Goal: Task Accomplishment & Management: Manage account settings

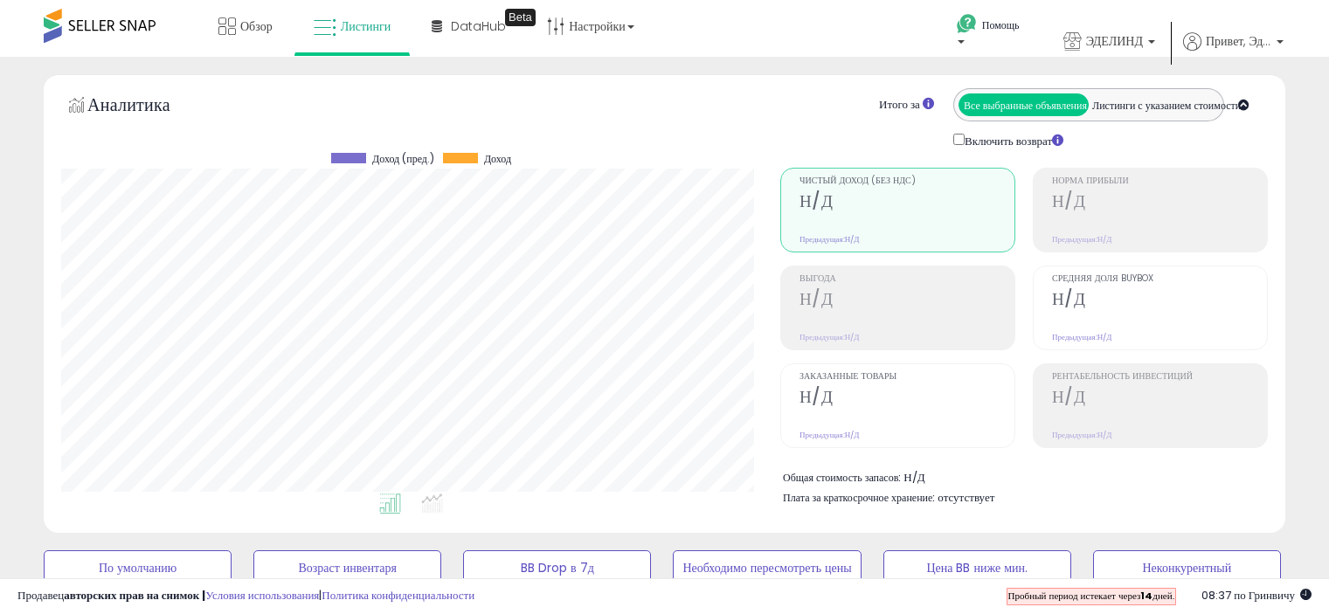
select select "**"
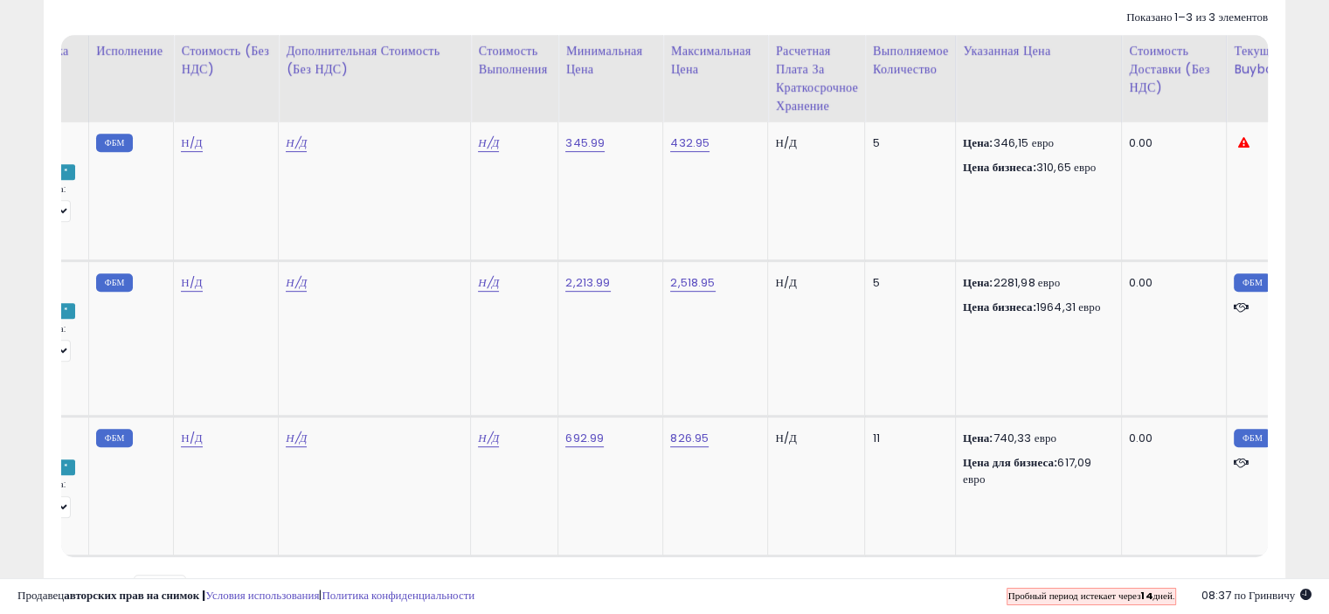
scroll to position [0, 419]
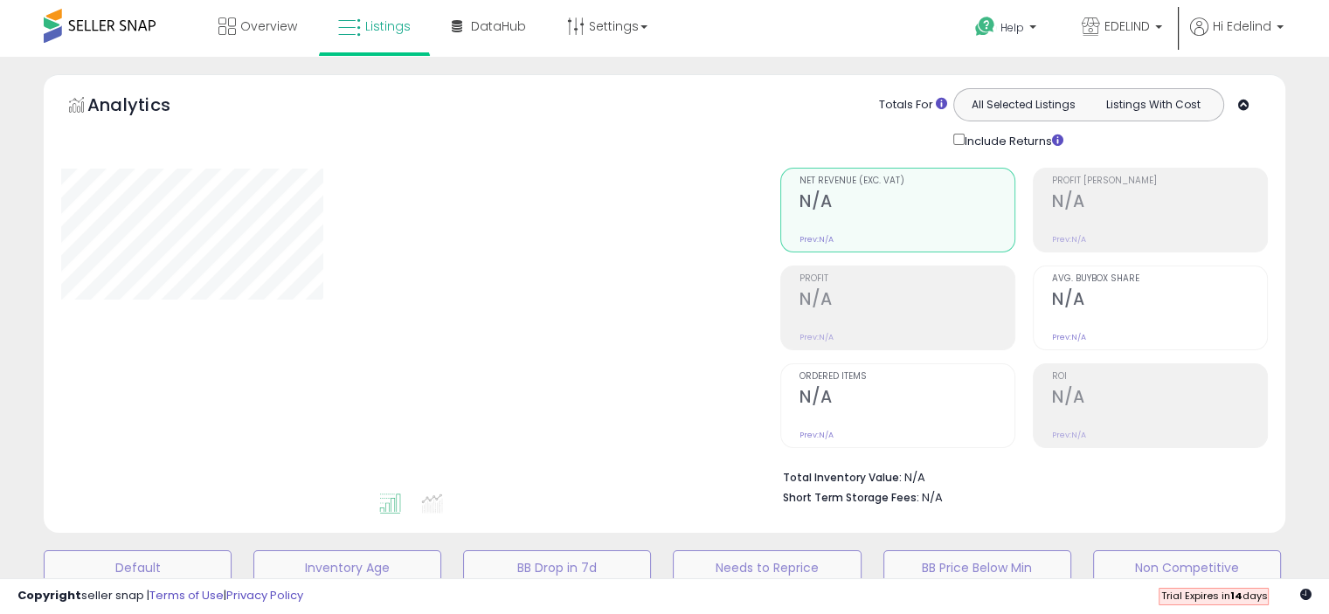
scroll to position [468, 0]
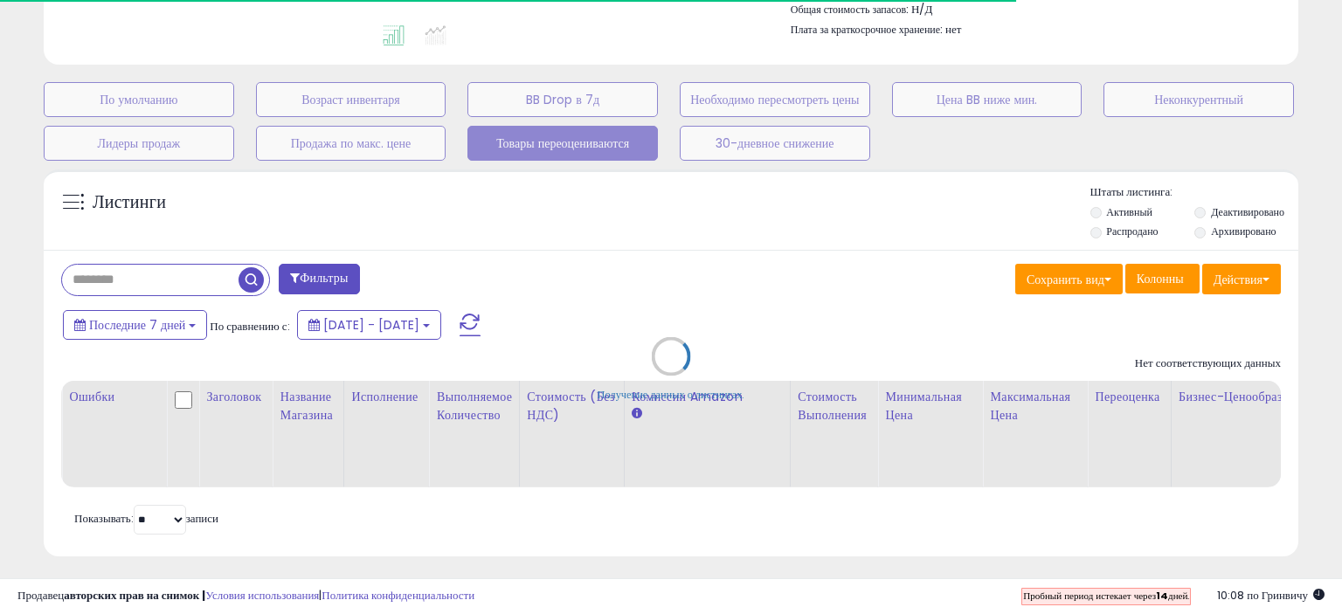
select select "**"
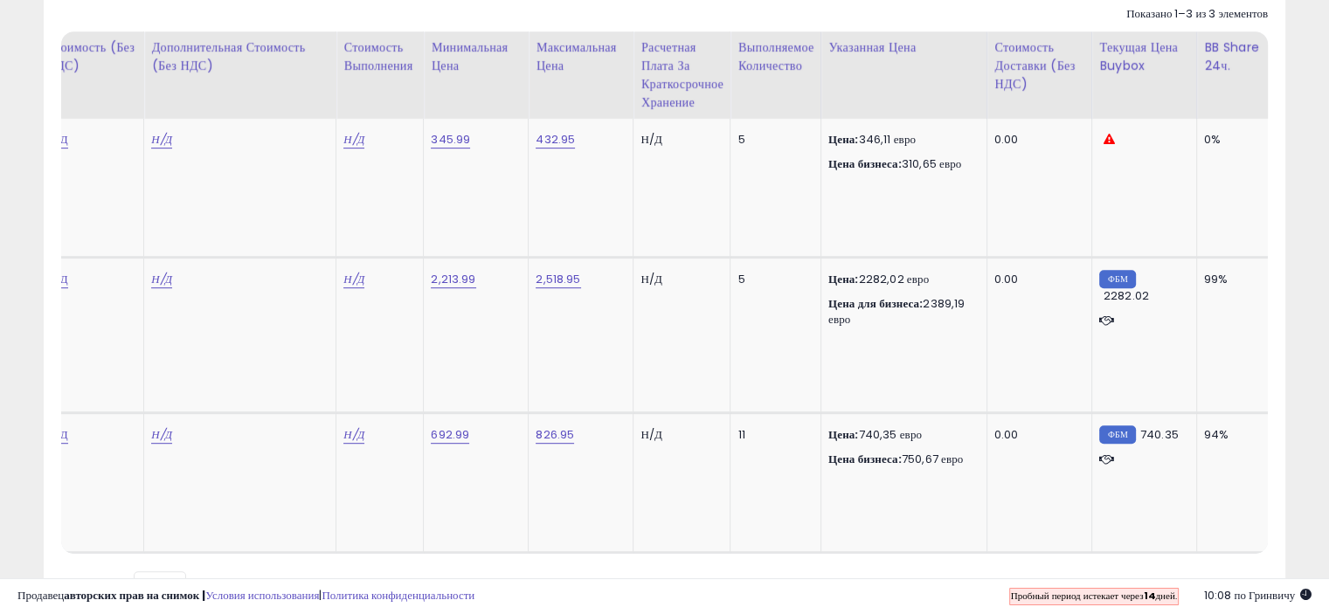
scroll to position [0, 532]
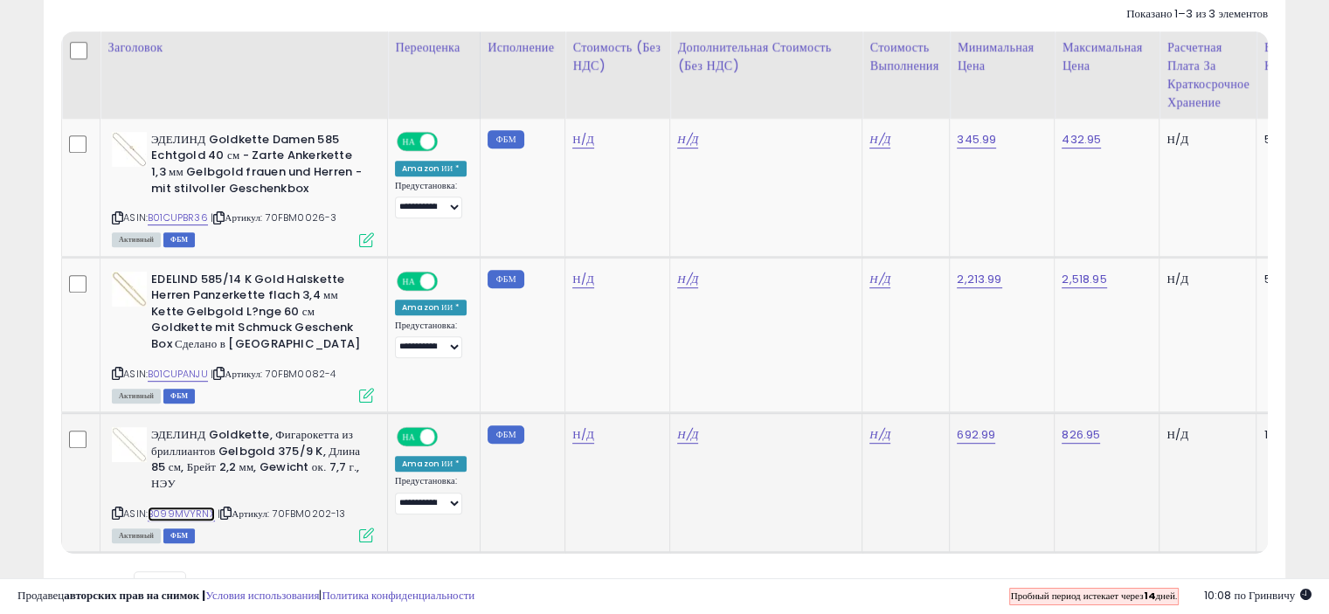
click at [167, 510] on font "B099MVYRNX" at bounding box center [181, 514] width 67 height 14
drag, startPoint x: 336, startPoint y: 510, endPoint x: 266, endPoint y: 509, distance: 69.9
click at [266, 509] on font "Артикул: 70FBM0202-13" at bounding box center [289, 514] width 114 height 14
click at [218, 512] on font "|" at bounding box center [219, 514] width 3 height 14
click at [227, 509] on icon at bounding box center [225, 514] width 11 height 10
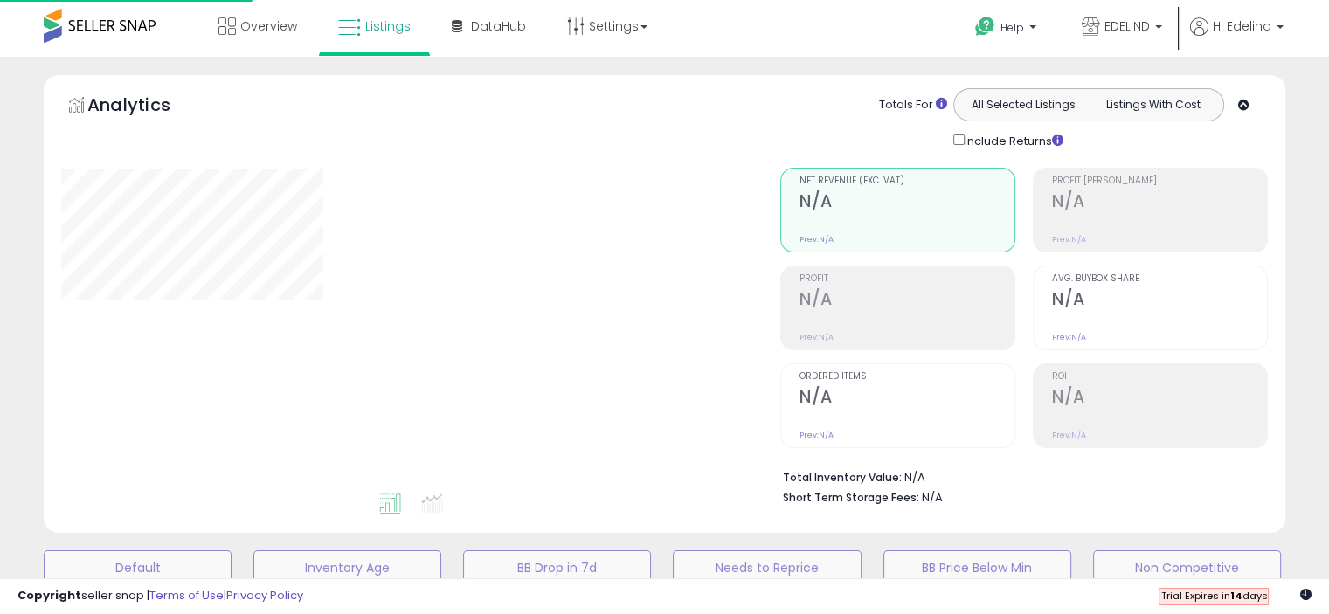
scroll to position [468, 0]
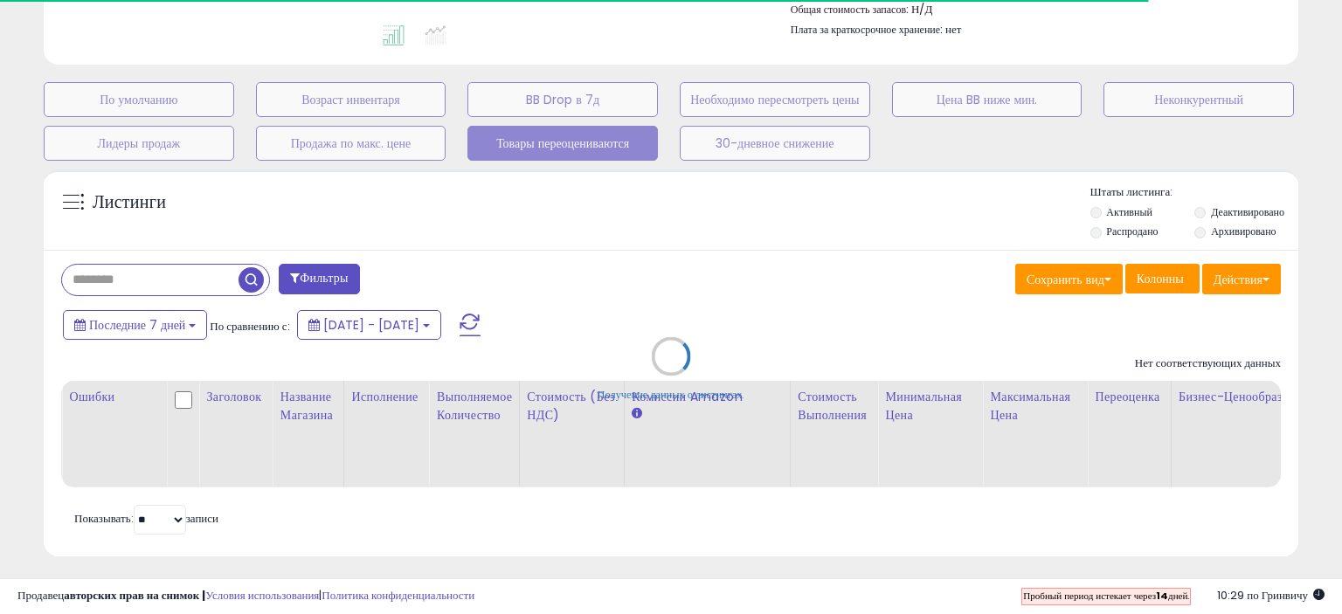
select select "**"
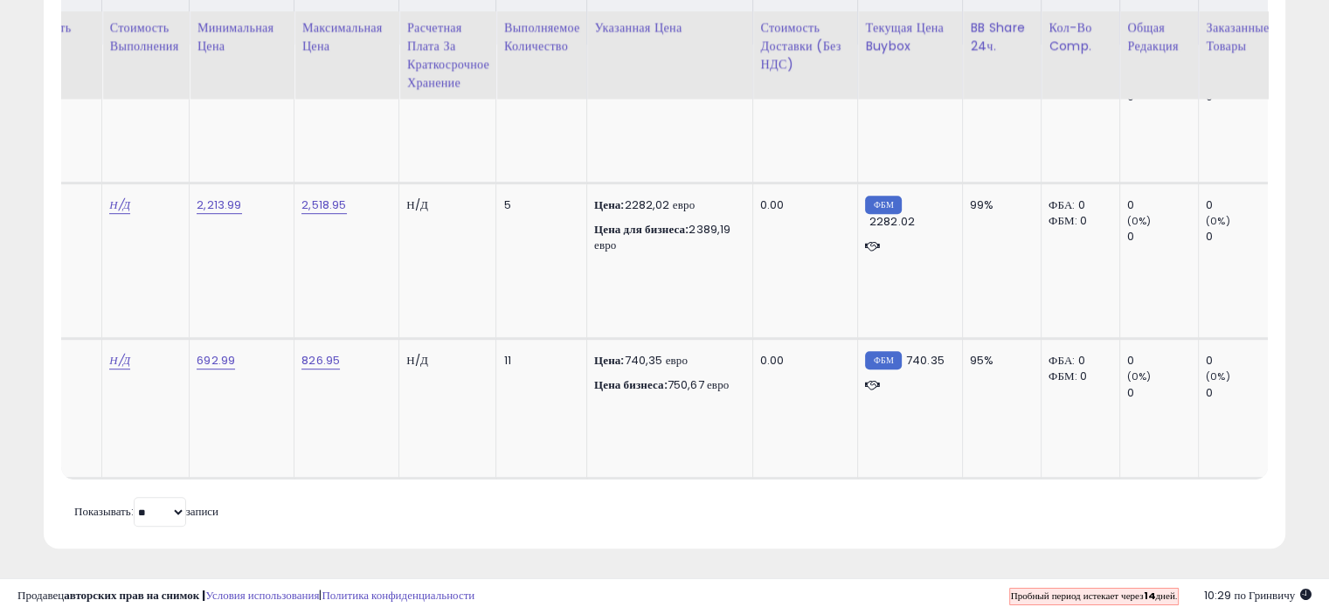
scroll to position [0, 805]
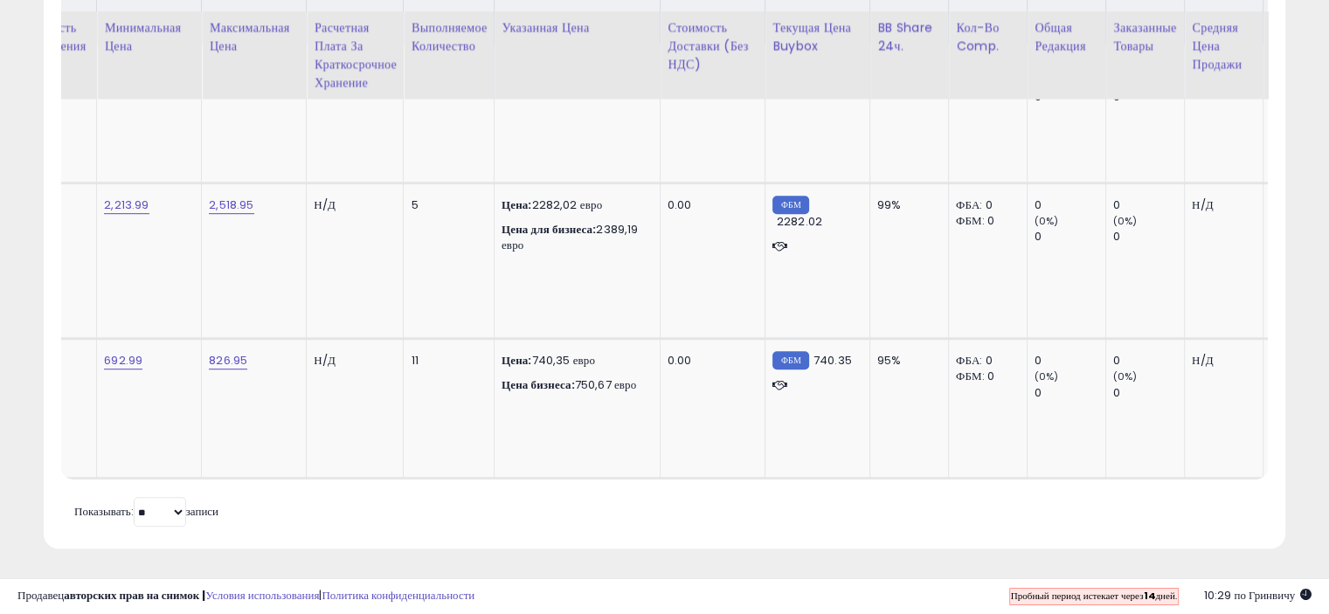
drag, startPoint x: 792, startPoint y: 481, endPoint x: 839, endPoint y: 510, distance: 55.8
click at [839, 510] on div "Получение данных о листингах. Показано 1–3 из 3 элементов Заголовок Переоценка …" at bounding box center [664, 227] width 1207 height 608
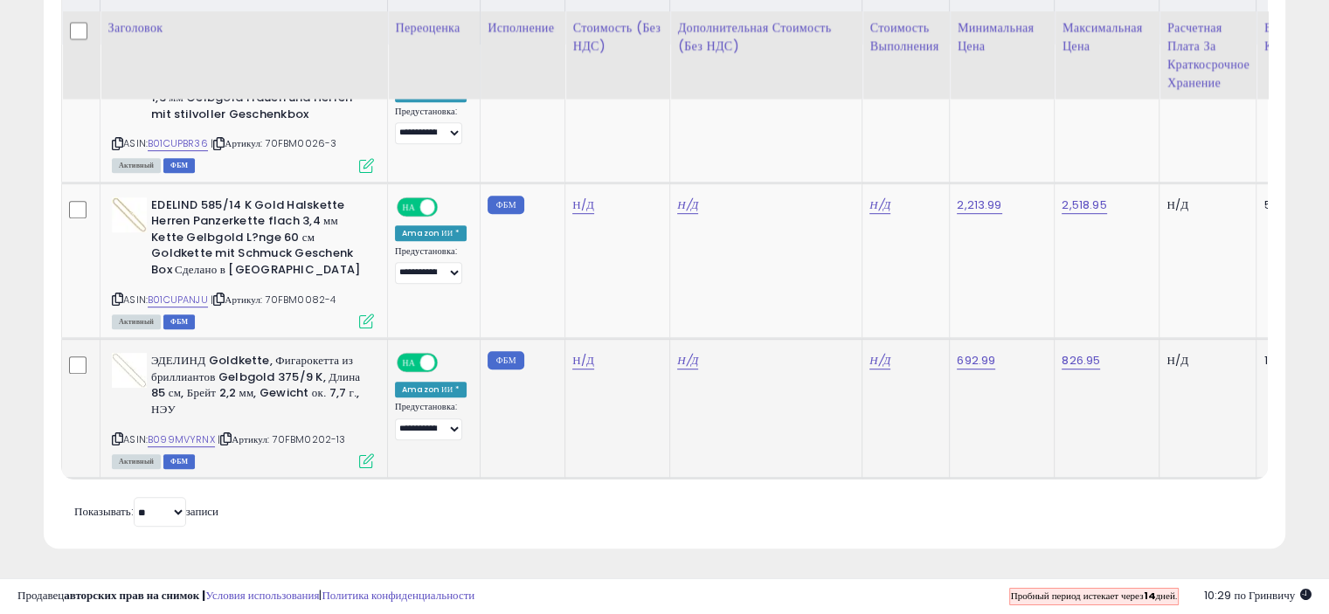
click at [364, 454] on icon at bounding box center [366, 461] width 15 height 15
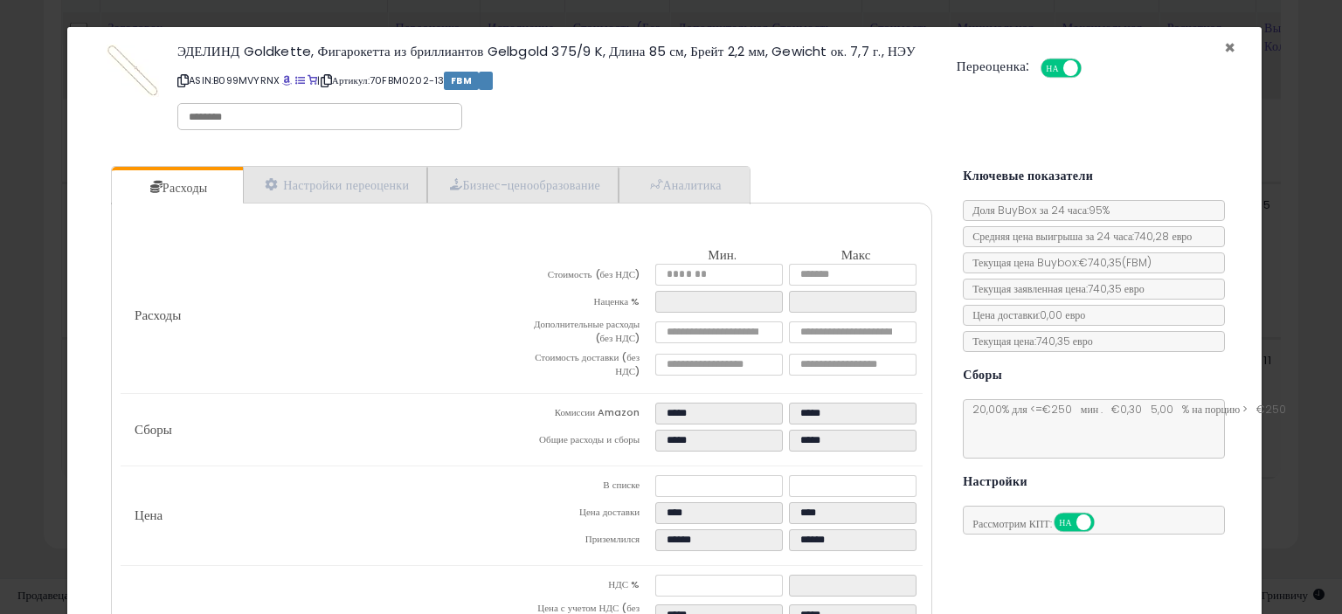
click at [1224, 44] on font "×" at bounding box center [1229, 47] width 11 height 25
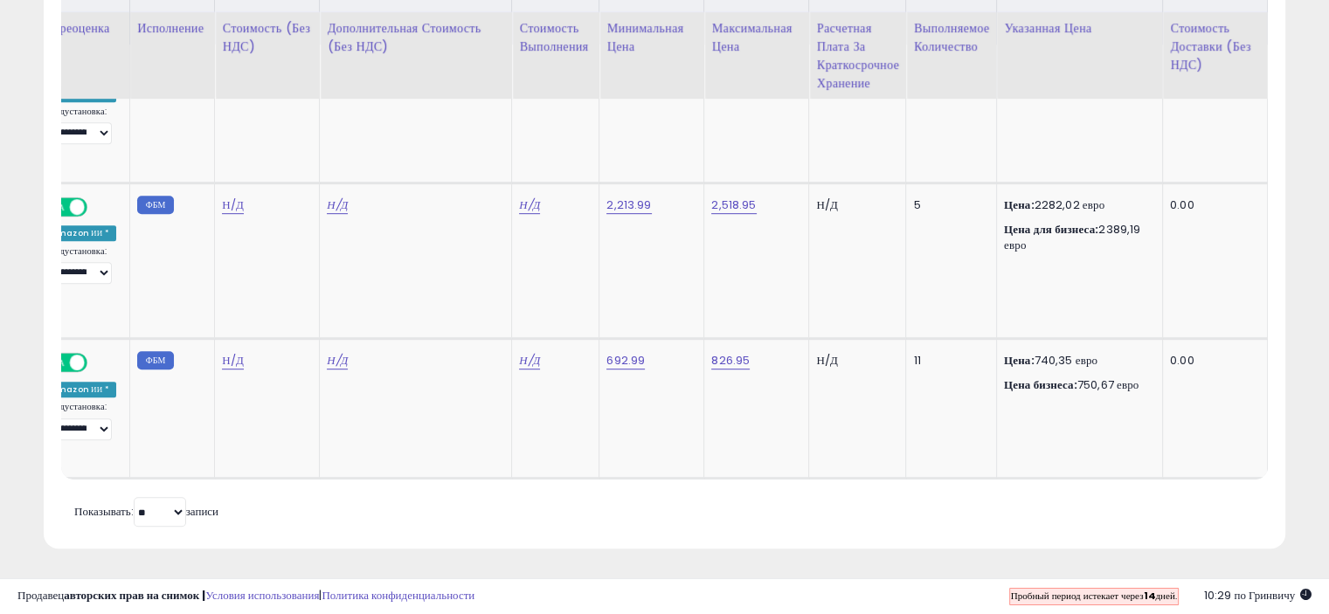
scroll to position [0, 360]
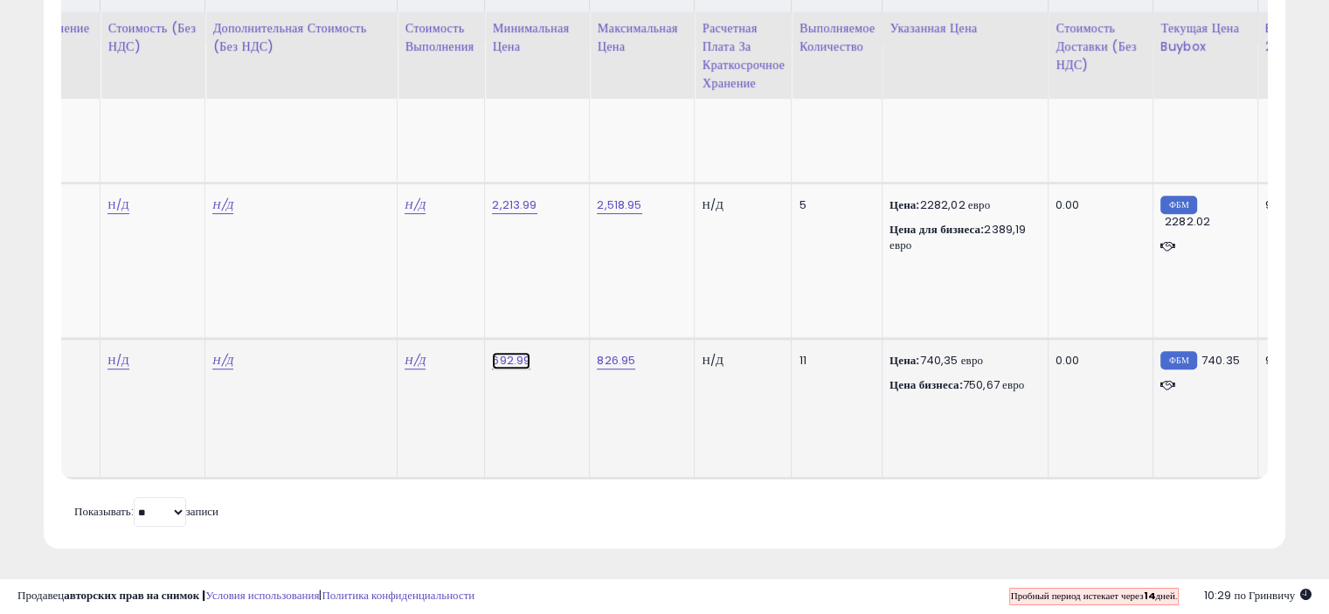
click at [502, 352] on font "692.99" at bounding box center [511, 360] width 38 height 17
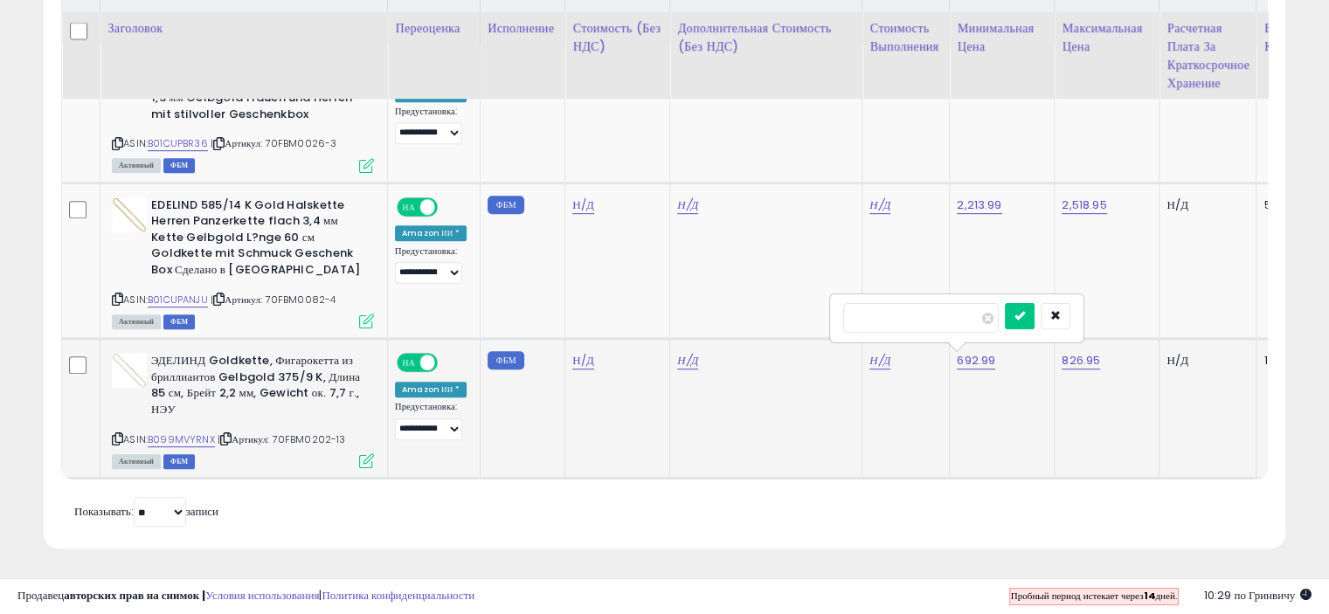
click at [225, 434] on icon at bounding box center [225, 439] width 11 height 10
drag, startPoint x: 911, startPoint y: 310, endPoint x: 822, endPoint y: 307, distance: 88.3
click at [822, 307] on tbody "**********" at bounding box center [1325, 262] width 2526 height 434
drag, startPoint x: 1114, startPoint y: 357, endPoint x: 1054, endPoint y: 356, distance: 60.3
click at [1055, 356] on td "826.95" at bounding box center [1107, 409] width 105 height 140
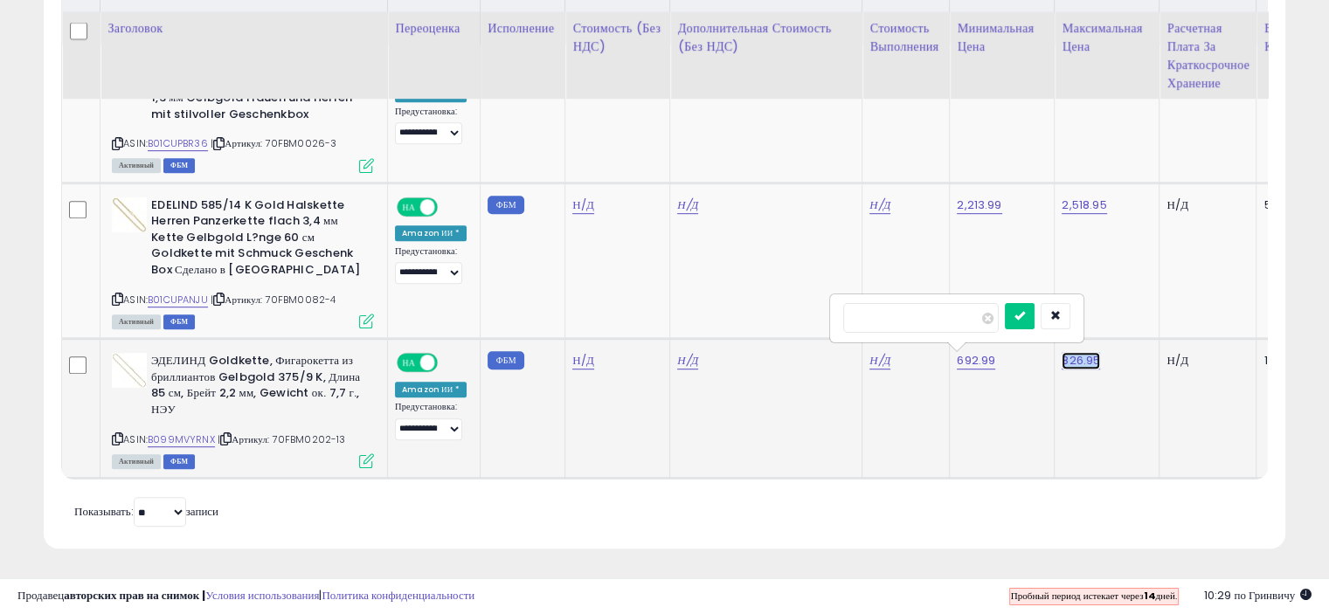
copy font "826.95"
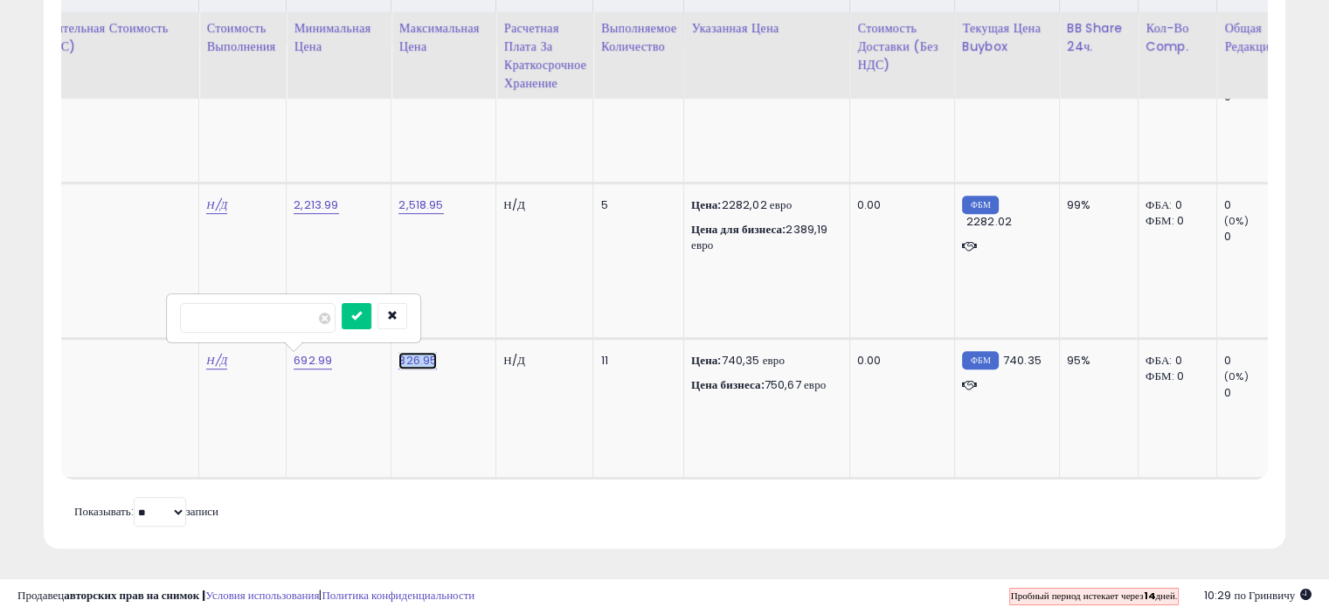
scroll to position [0, 663]
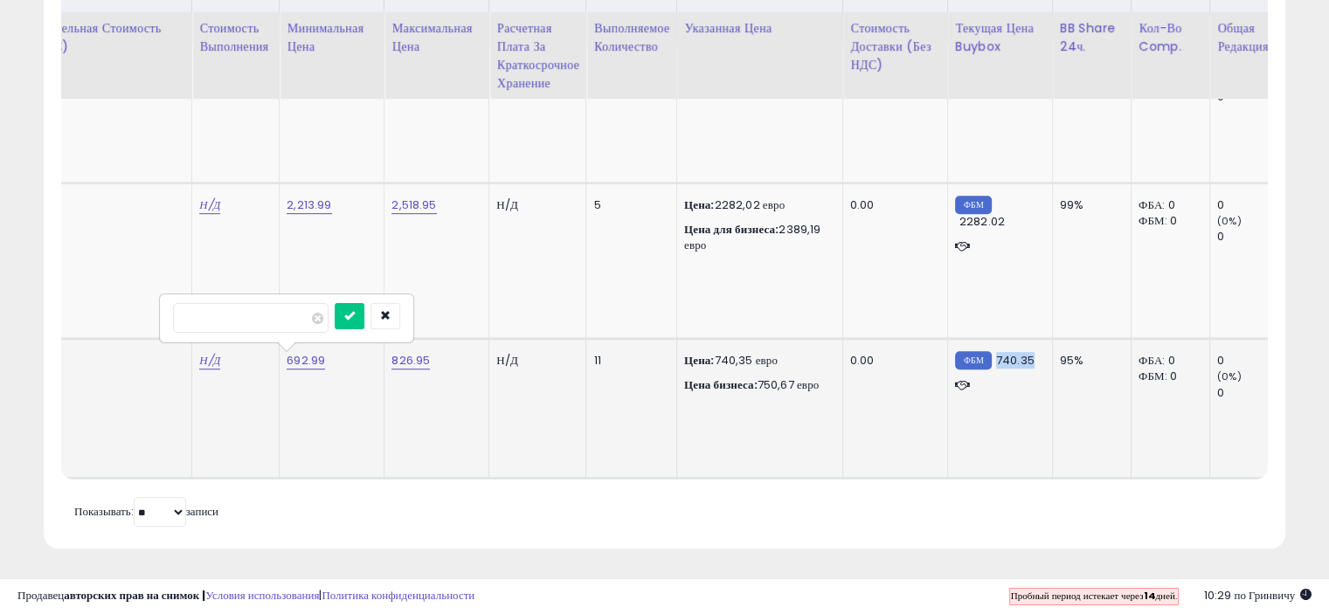
drag, startPoint x: 1031, startPoint y: 348, endPoint x: 993, endPoint y: 349, distance: 38.5
click at [993, 353] on div "ФБМ 740.35" at bounding box center [997, 361] width 84 height 16
copy font "740.35"
drag, startPoint x: 997, startPoint y: 209, endPoint x: 952, endPoint y: 206, distance: 45.5
click at [955, 206] on div "ФБМ 2282.02" at bounding box center [997, 213] width 84 height 32
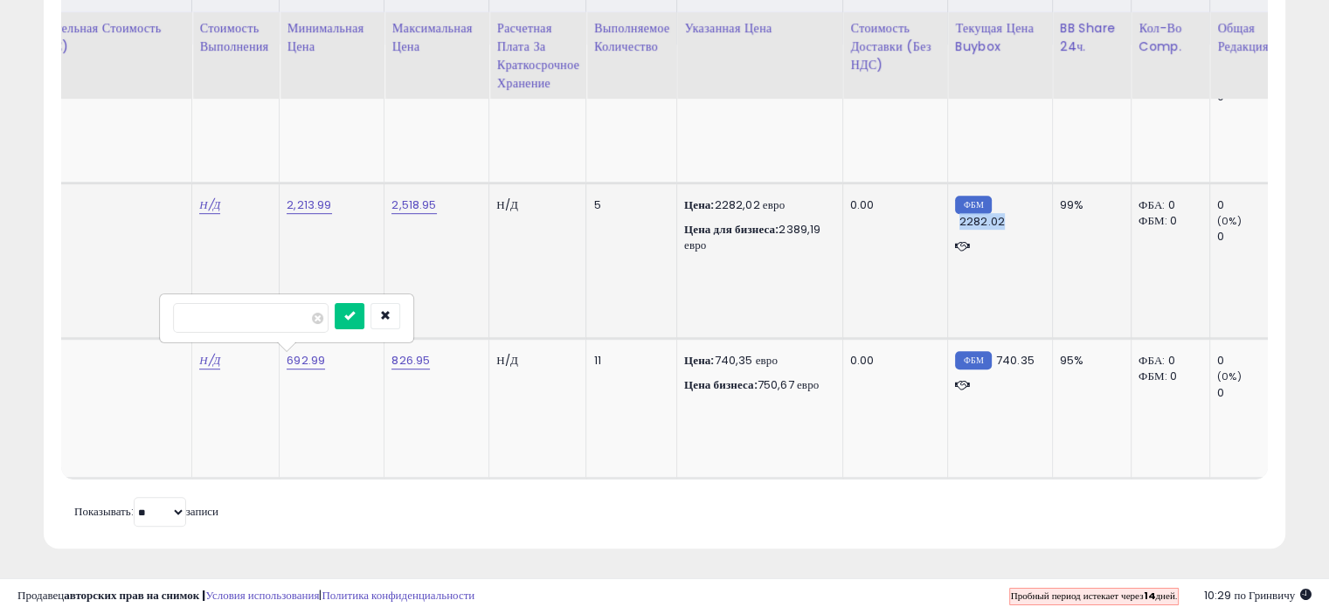
copy font "2282.02"
drag, startPoint x: 435, startPoint y: 190, endPoint x: 395, endPoint y: 186, distance: 40.3
click at [391, 197] on div "2,518.95" at bounding box center [433, 205] width 84 height 16
copy font "2,518.95"
drag, startPoint x: 328, startPoint y: 195, endPoint x: 282, endPoint y: 189, distance: 45.8
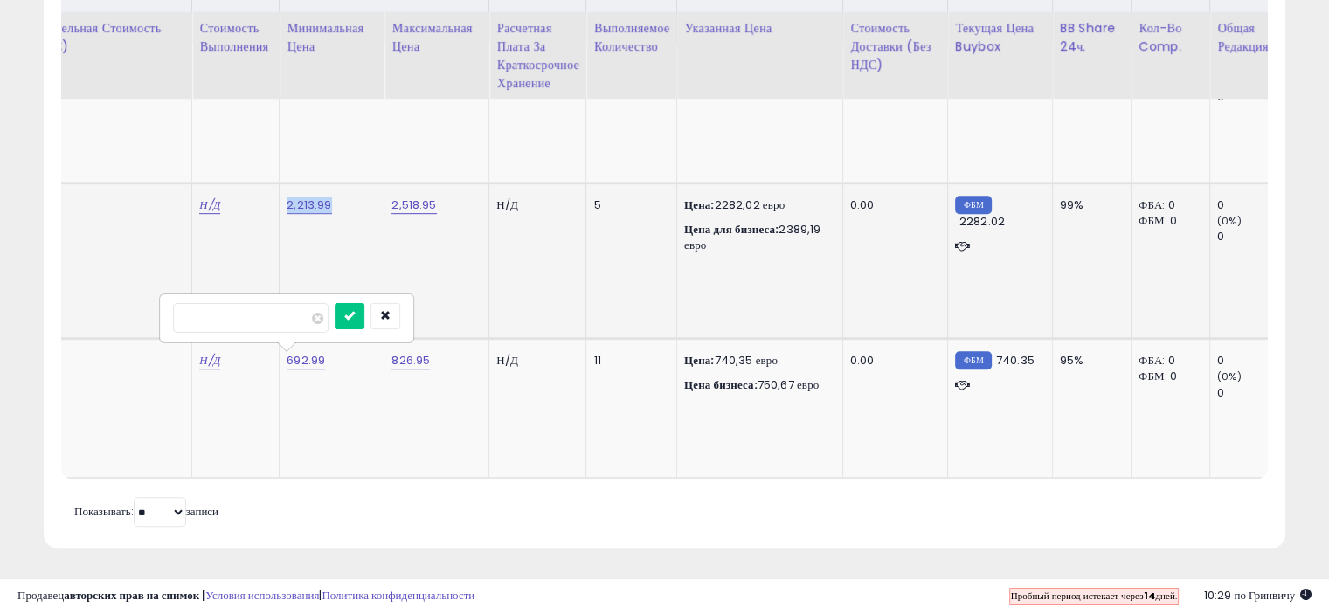
click at [287, 197] on div "2,213.99" at bounding box center [329, 205] width 84 height 16
copy font "2,213.99"
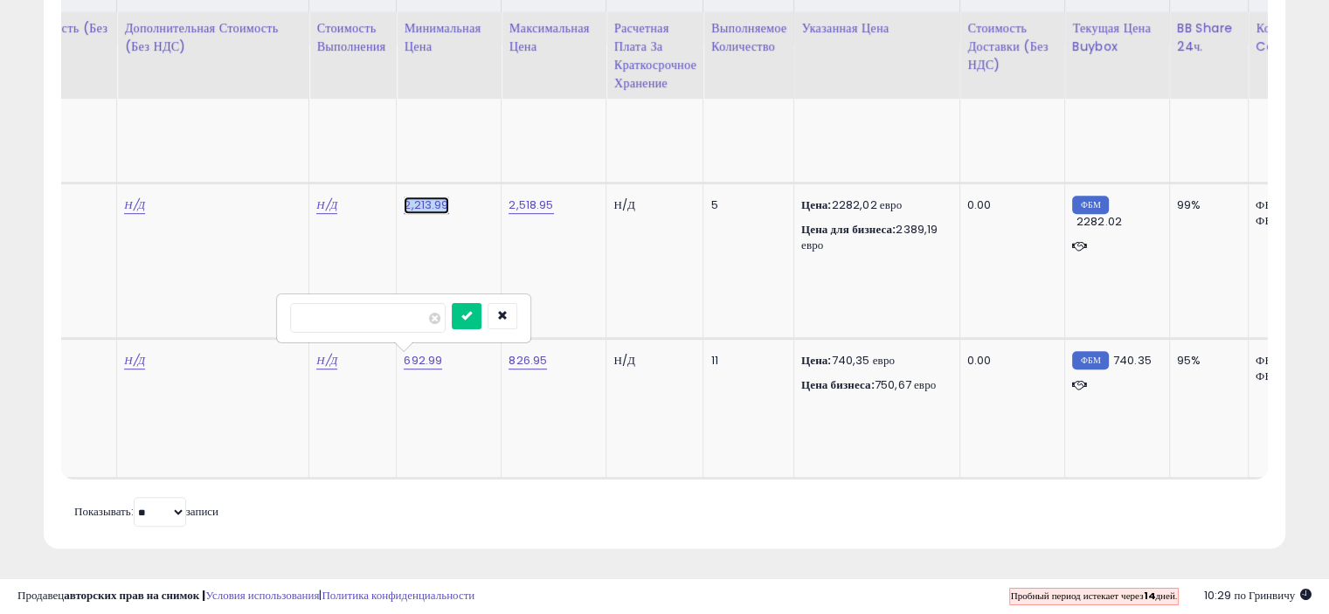
scroll to position [0, 463]
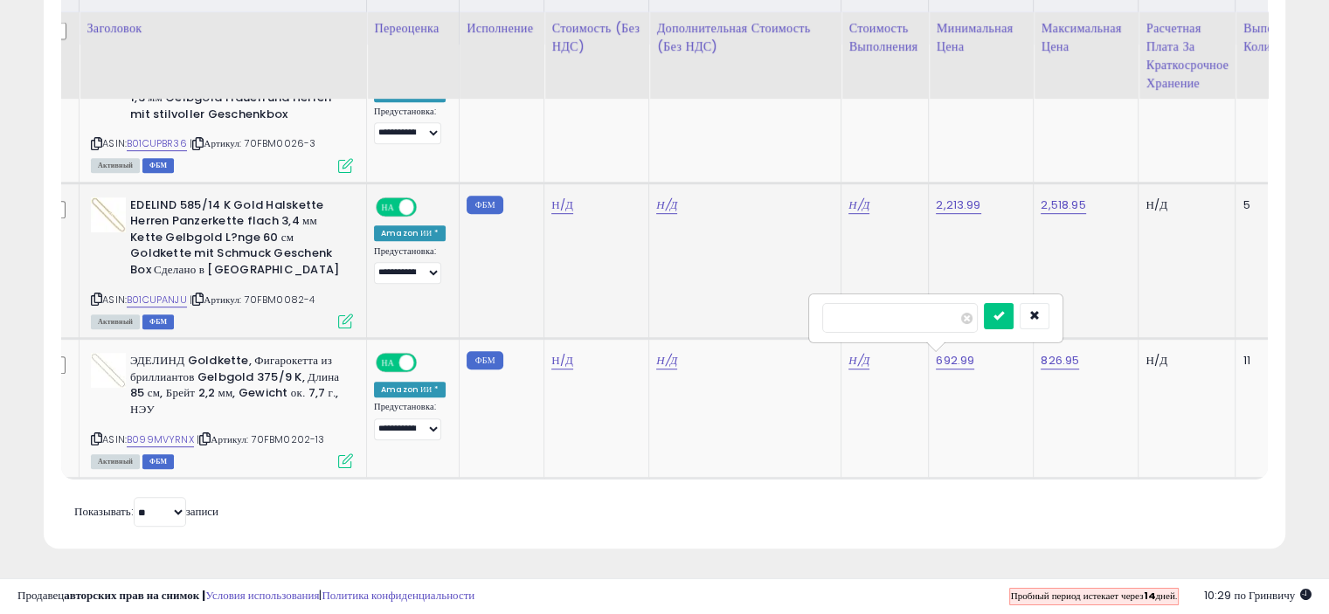
click at [194, 294] on icon at bounding box center [197, 299] width 11 height 10
drag, startPoint x: 874, startPoint y: 305, endPoint x: 818, endPoint y: 304, distance: 55.9
click at [818, 304] on div "******" at bounding box center [936, 318] width 252 height 46
type input "***"
click at [1004, 310] on icon "submit" at bounding box center [999, 315] width 10 height 10
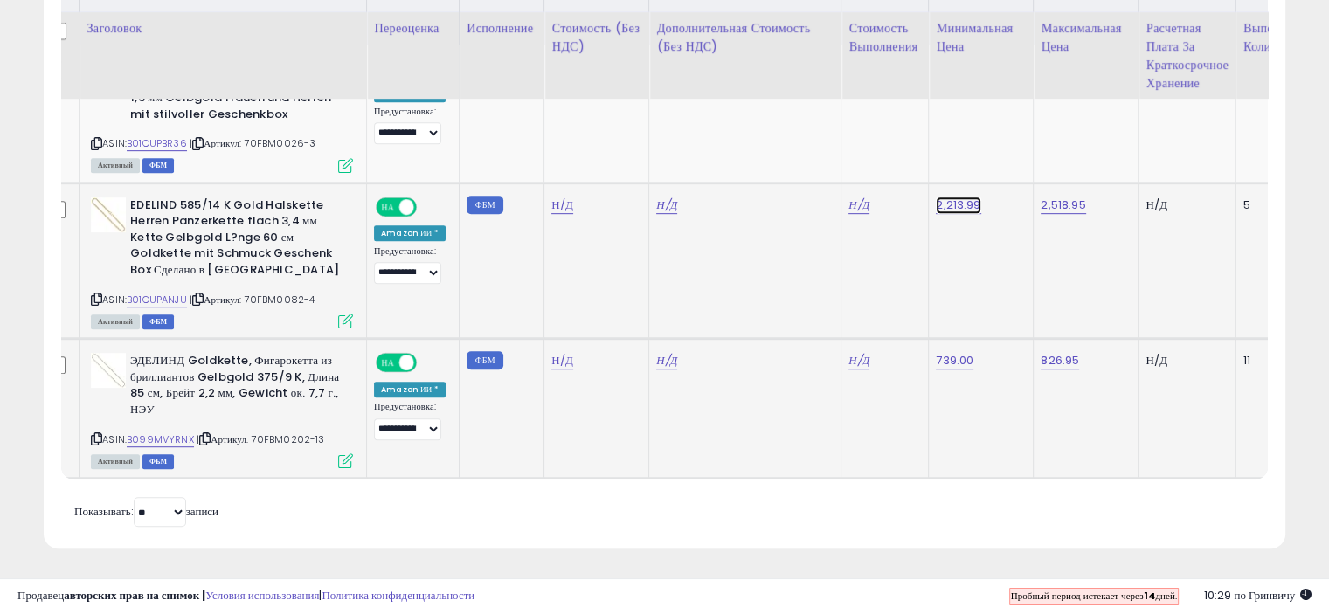
click at [941, 197] on font "2,213.99" at bounding box center [958, 205] width 45 height 17
click at [948, 198] on font "2,213.99" at bounding box center [958, 205] width 45 height 17
click at [948, 199] on font "2,213.99" at bounding box center [958, 205] width 45 height 17
click at [823, 149] on div at bounding box center [939, 163] width 252 height 46
click at [840, 152] on input "number" at bounding box center [903, 163] width 156 height 30
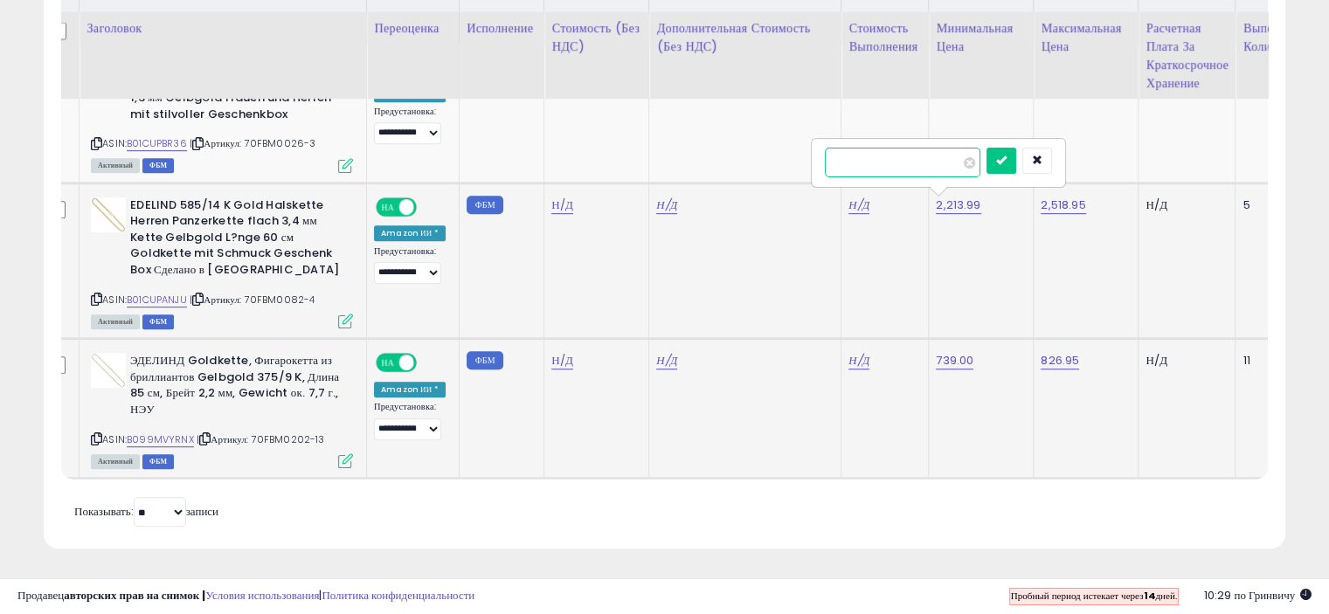
type input "****"
click button "submit" at bounding box center [1002, 161] width 30 height 26
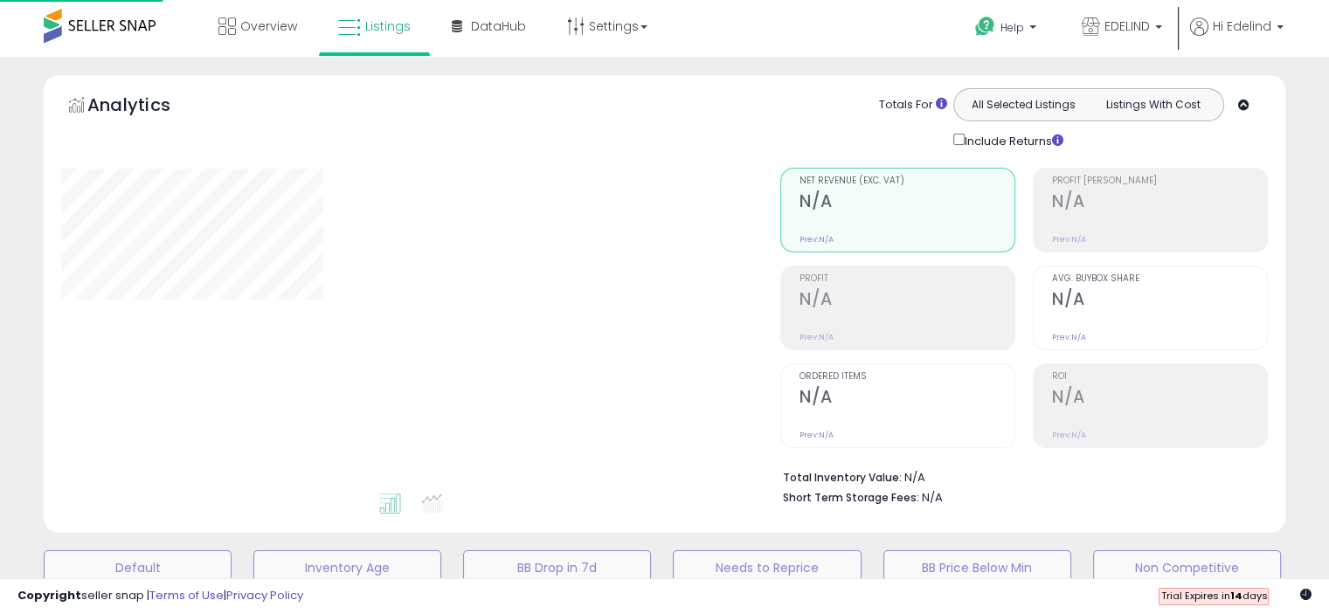
scroll to position [468, 0]
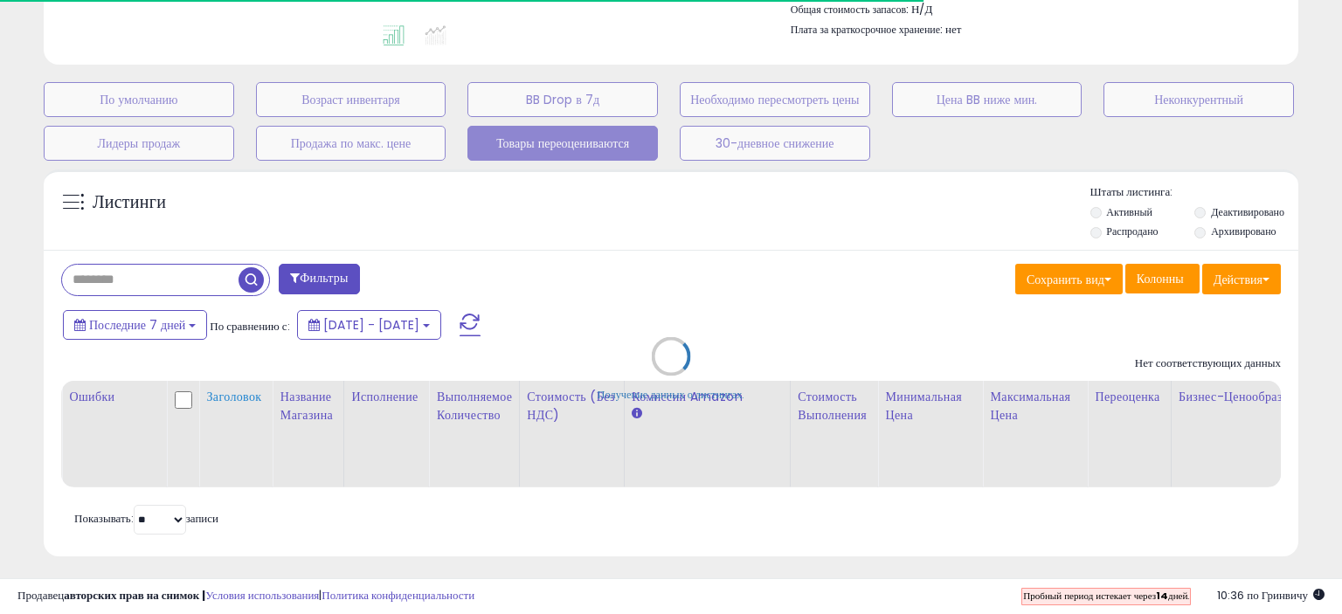
select select "**"
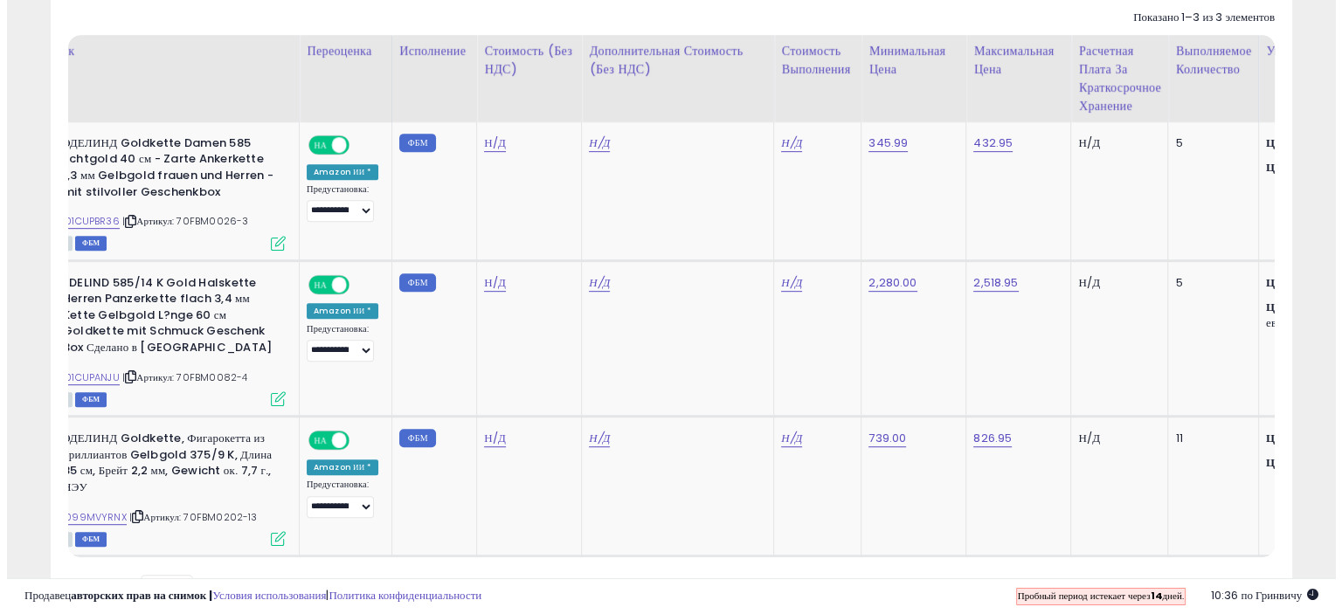
scroll to position [0, 0]
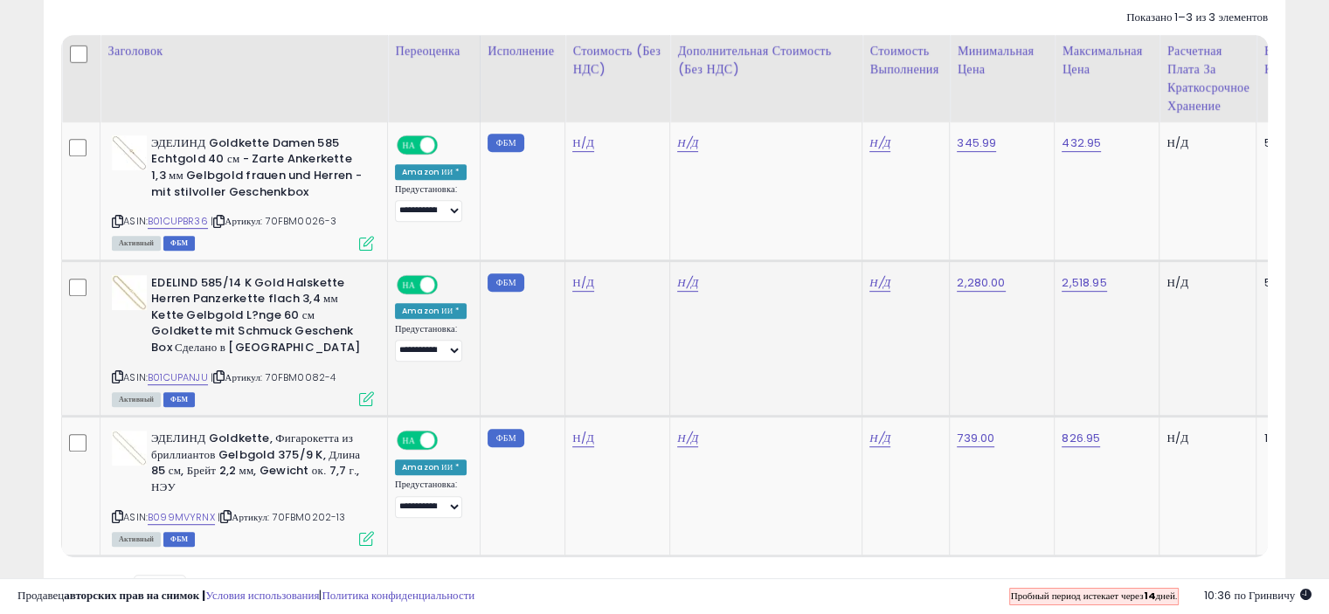
click at [366, 398] on icon at bounding box center [366, 398] width 15 height 15
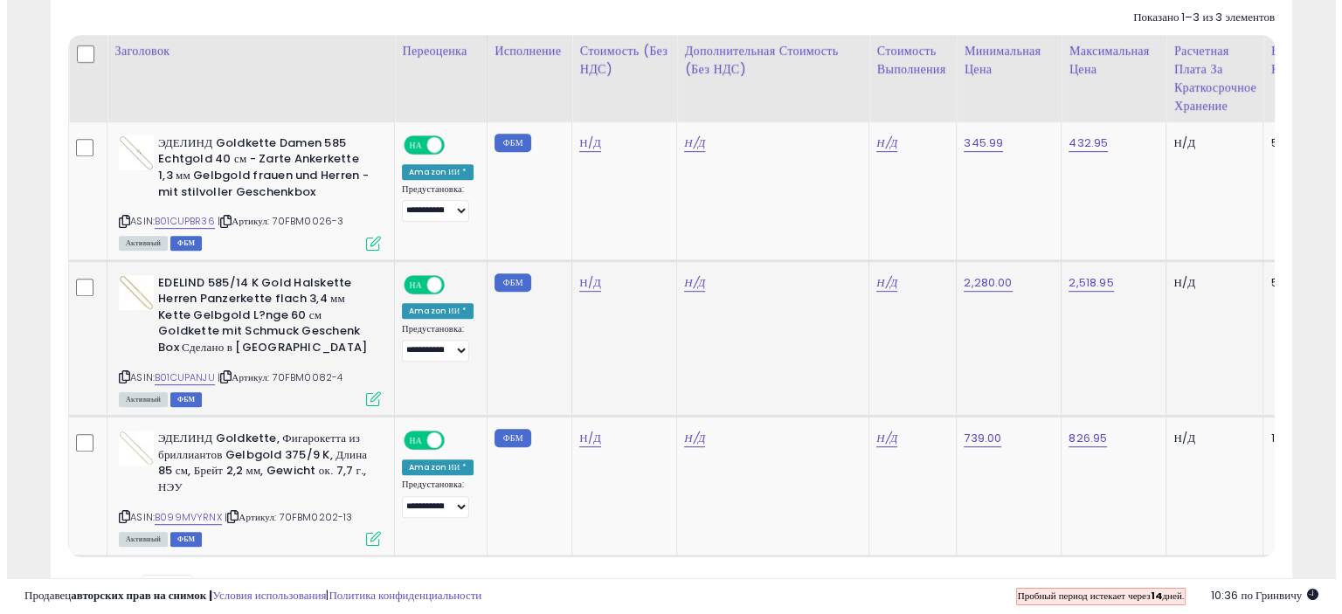
scroll to position [357, 727]
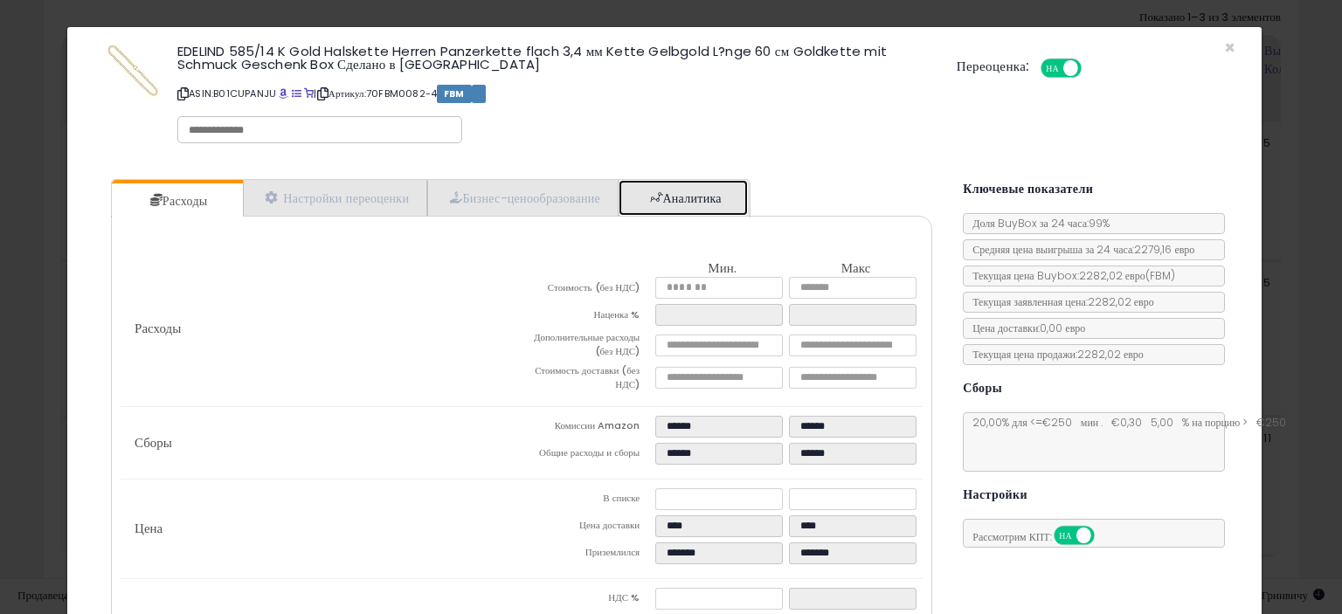
click at [659, 204] on link "Аналитика" at bounding box center [683, 198] width 129 height 36
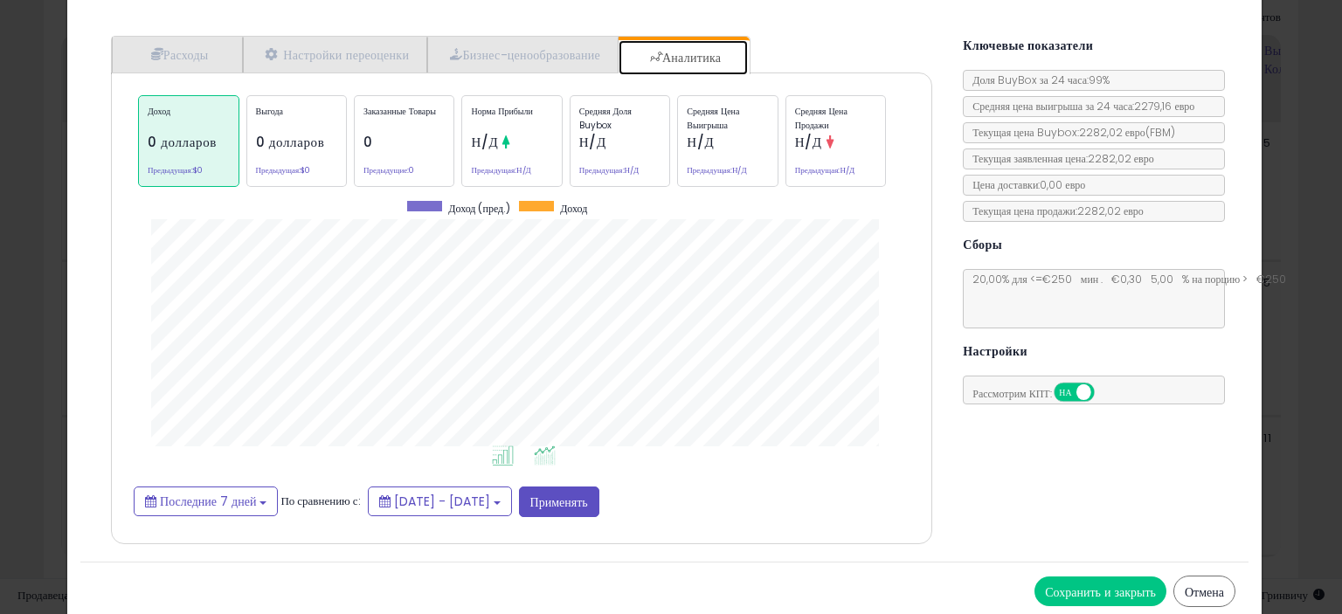
scroll to position [145, 0]
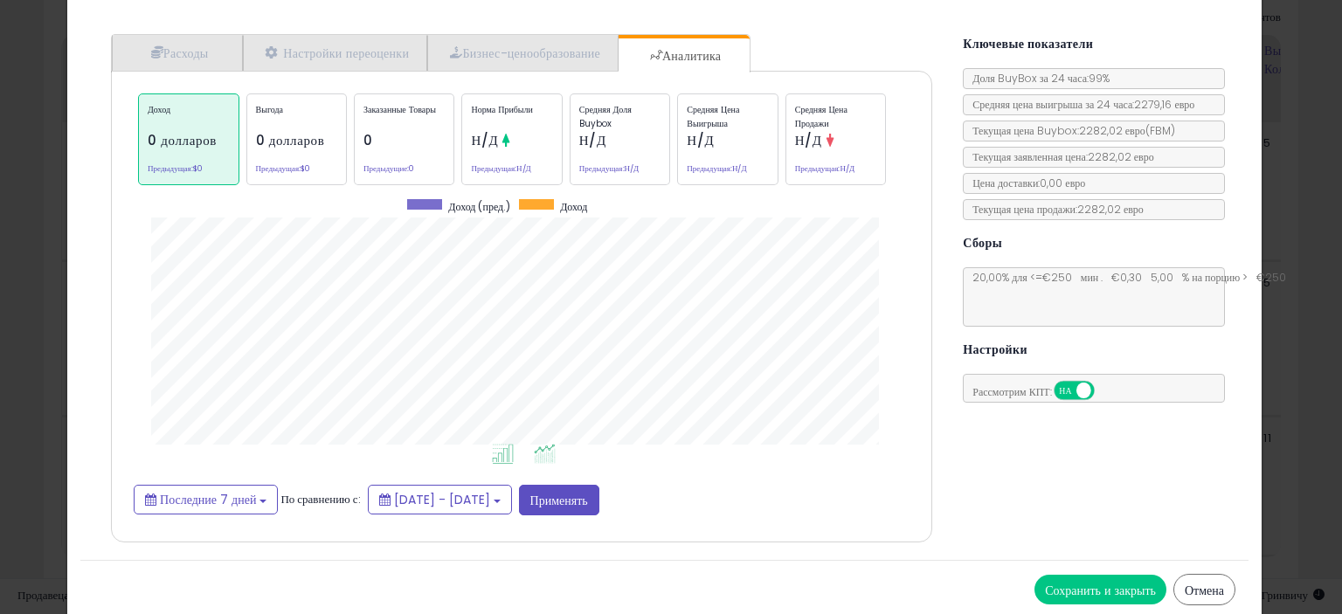
click at [538, 451] on icon at bounding box center [545, 454] width 22 height 20
click at [492, 450] on icon at bounding box center [503, 454] width 22 height 20
click at [591, 125] on font "Средняя доля Buybox" at bounding box center [605, 116] width 52 height 27
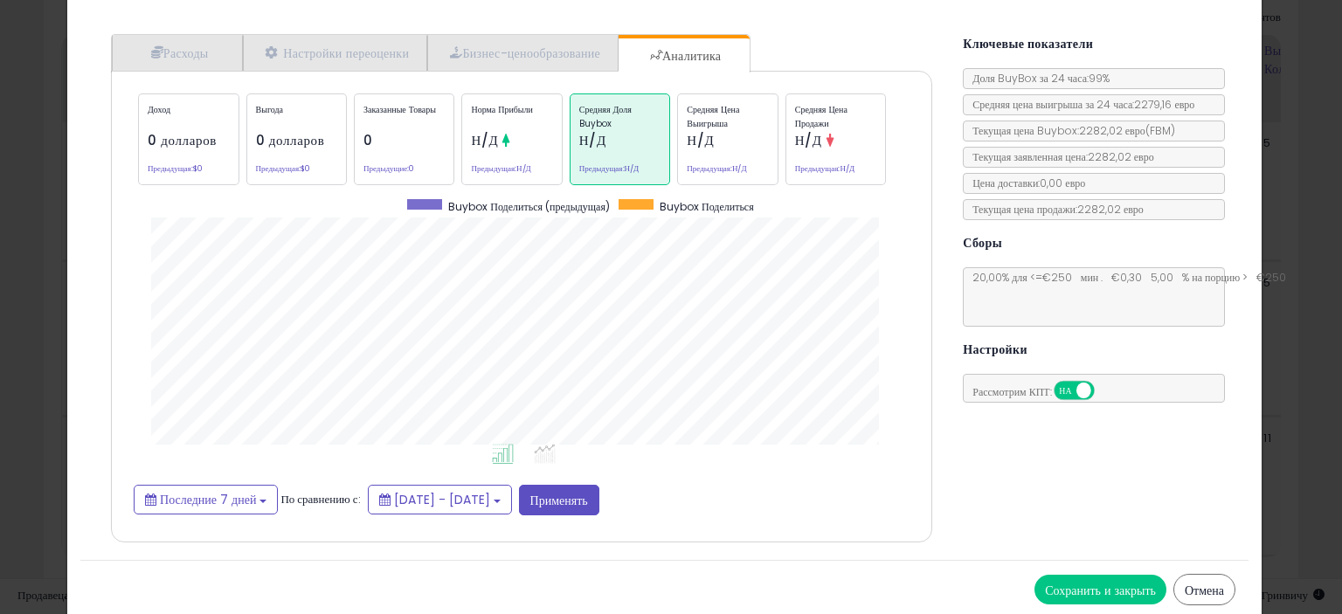
click at [734, 125] on p "Средняя цена выигрыша" at bounding box center [727, 116] width 81 height 26
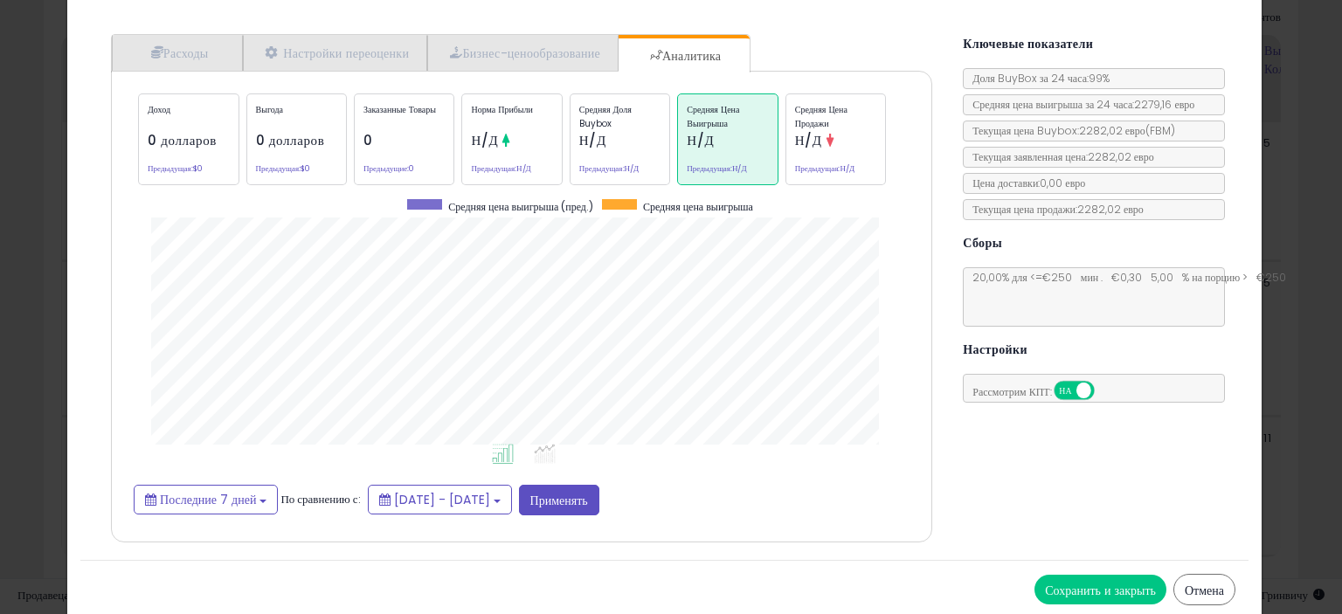
click at [846, 132] on div "Средняя цена продажи Н/Д Предыдущая: Н/Д" at bounding box center [836, 140] width 100 height 92
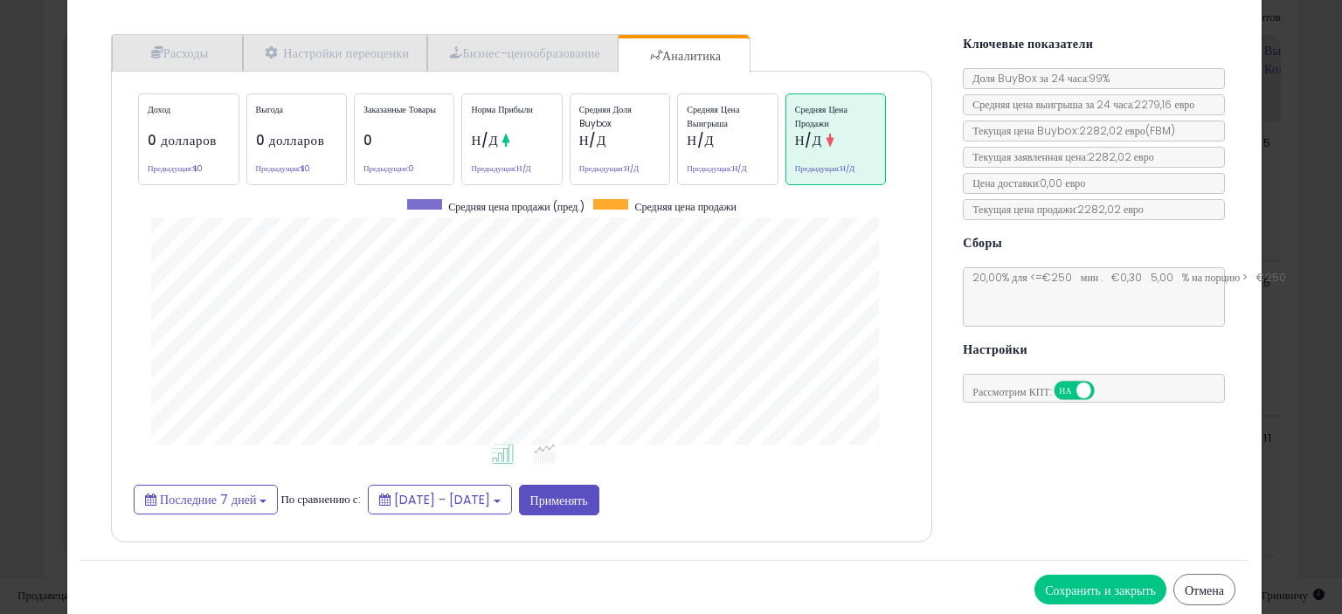
click at [505, 134] on icon at bounding box center [506, 140] width 13 height 13
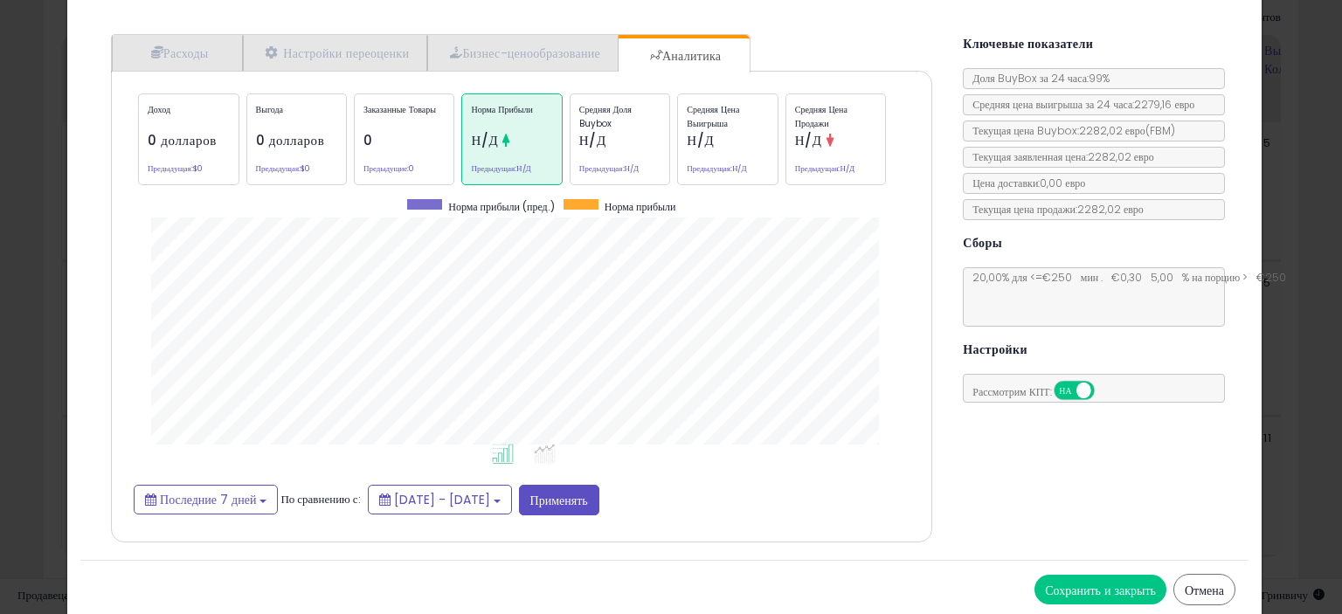
click at [412, 123] on p "Заказанные товары" at bounding box center [404, 116] width 81 height 26
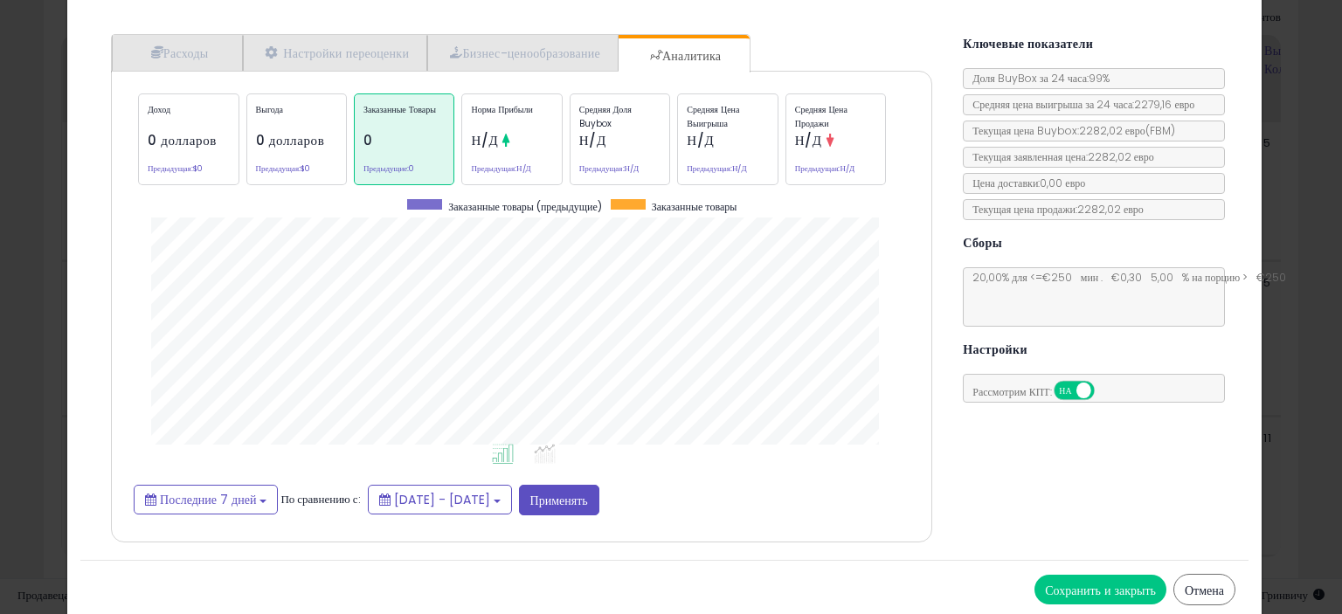
click at [315, 152] on div "Выгода 0 долларов Предыдущая: $0" at bounding box center [296, 140] width 100 height 92
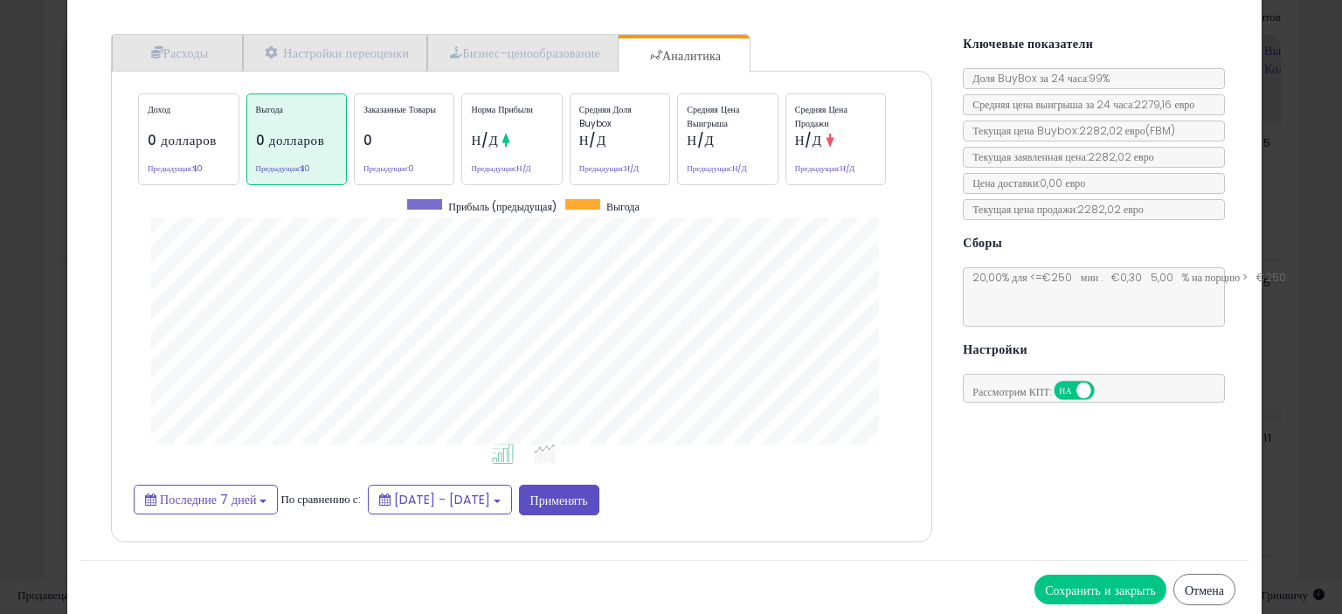
click at [171, 164] on font "Предыдущая:" at bounding box center [170, 168] width 45 height 10
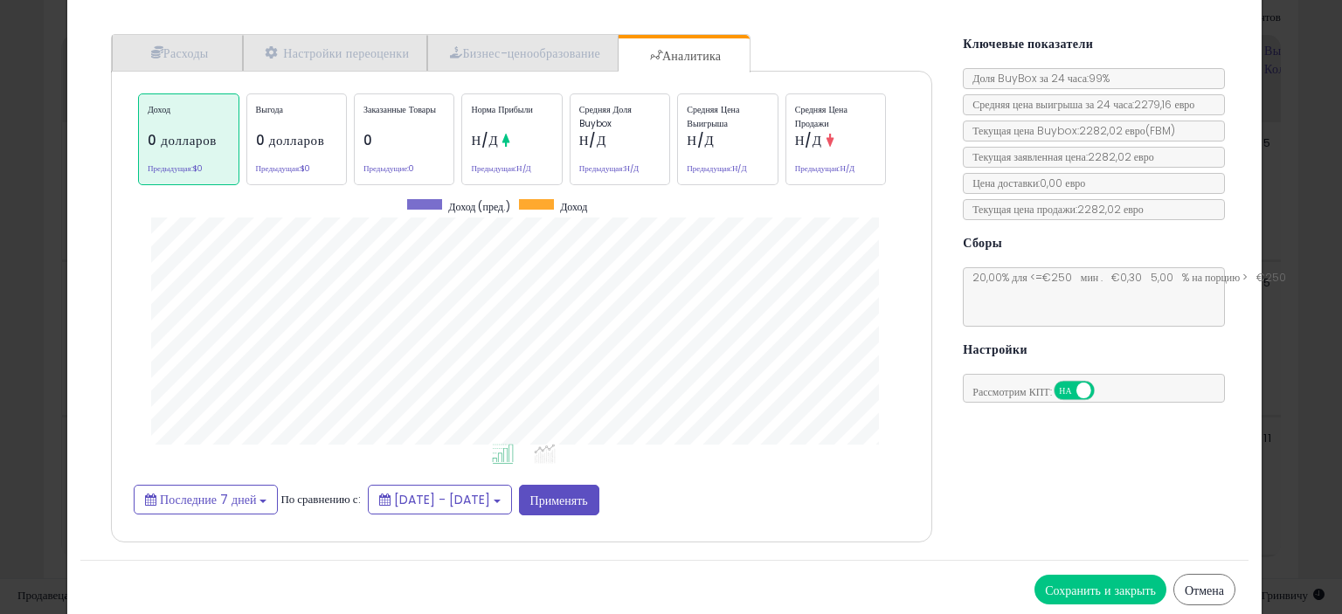
click at [706, 138] on font "Н/Д" at bounding box center [700, 140] width 27 height 18
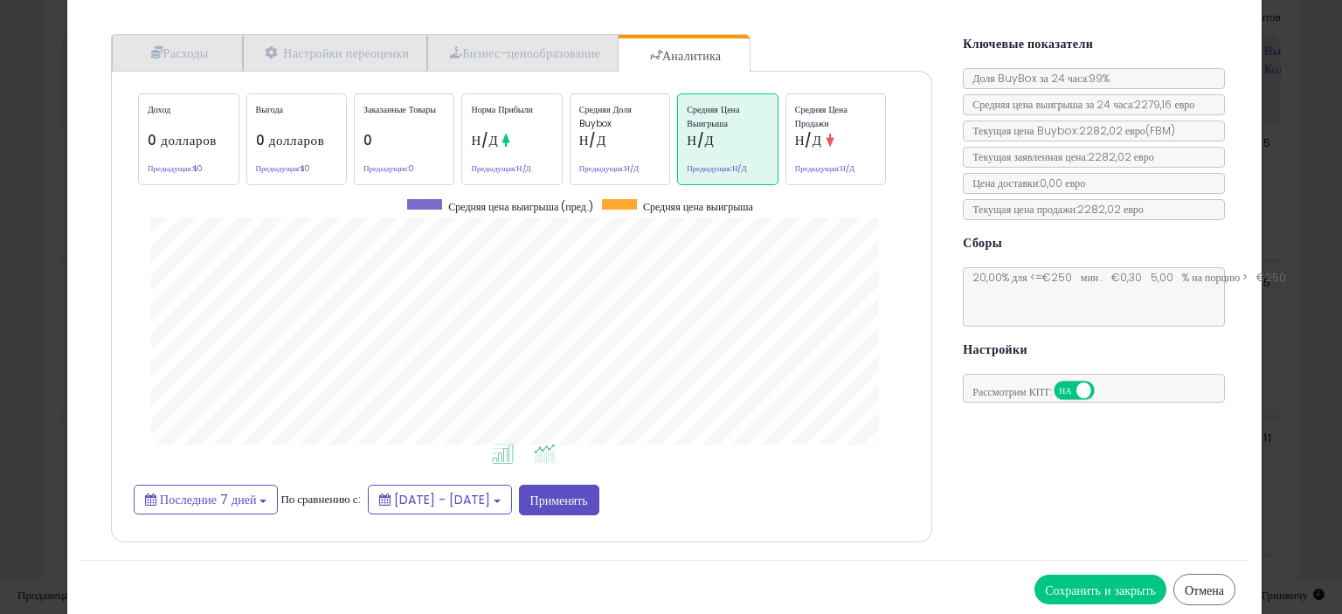
click at [534, 456] on icon at bounding box center [545, 454] width 22 height 20
click at [503, 452] on icon at bounding box center [503, 454] width 22 height 20
click at [536, 454] on icon at bounding box center [545, 454] width 22 height 20
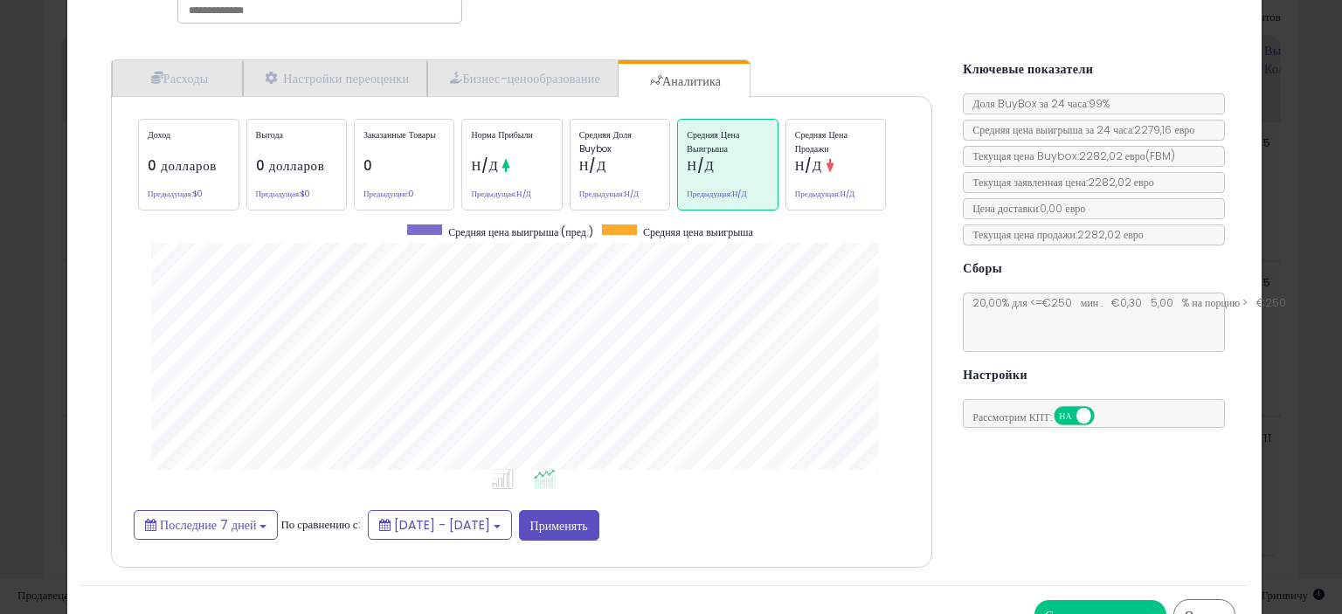
scroll to position [145, 0]
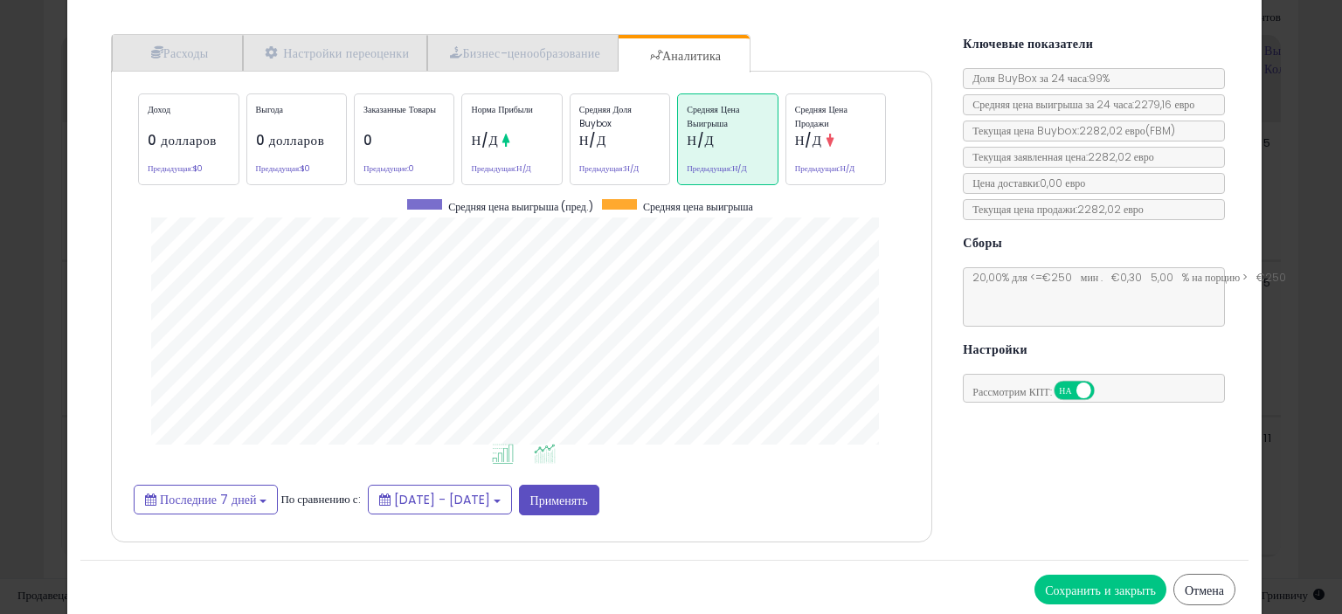
click at [496, 456] on icon at bounding box center [503, 454] width 22 height 20
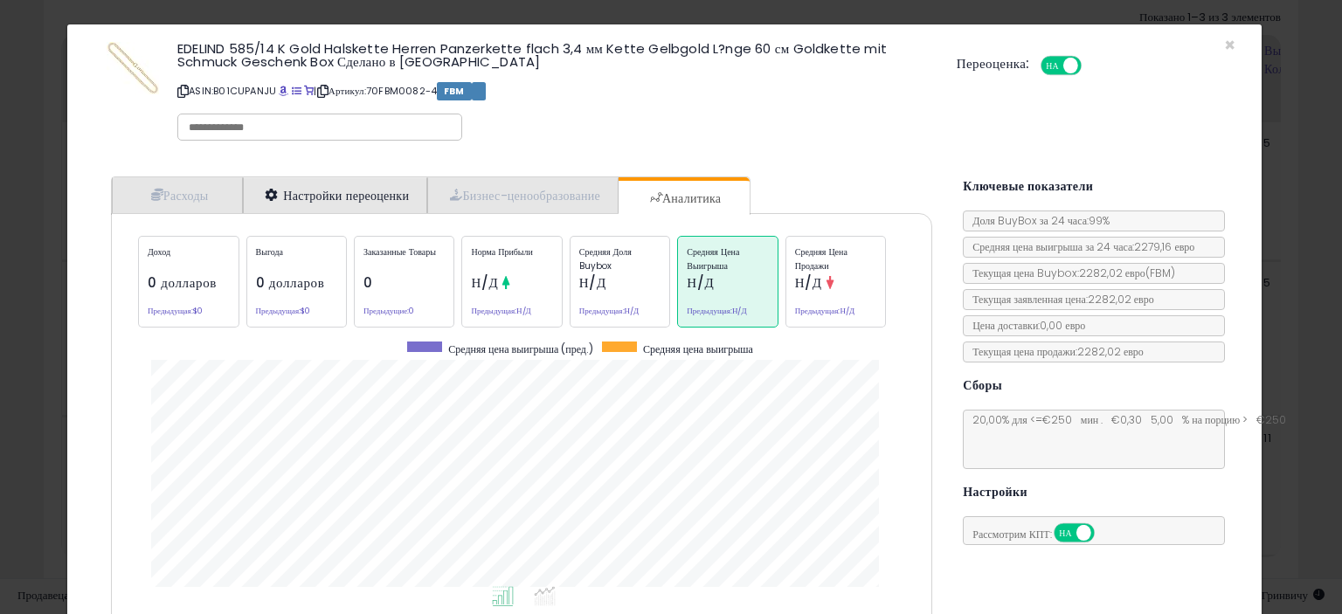
scroll to position [0, 0]
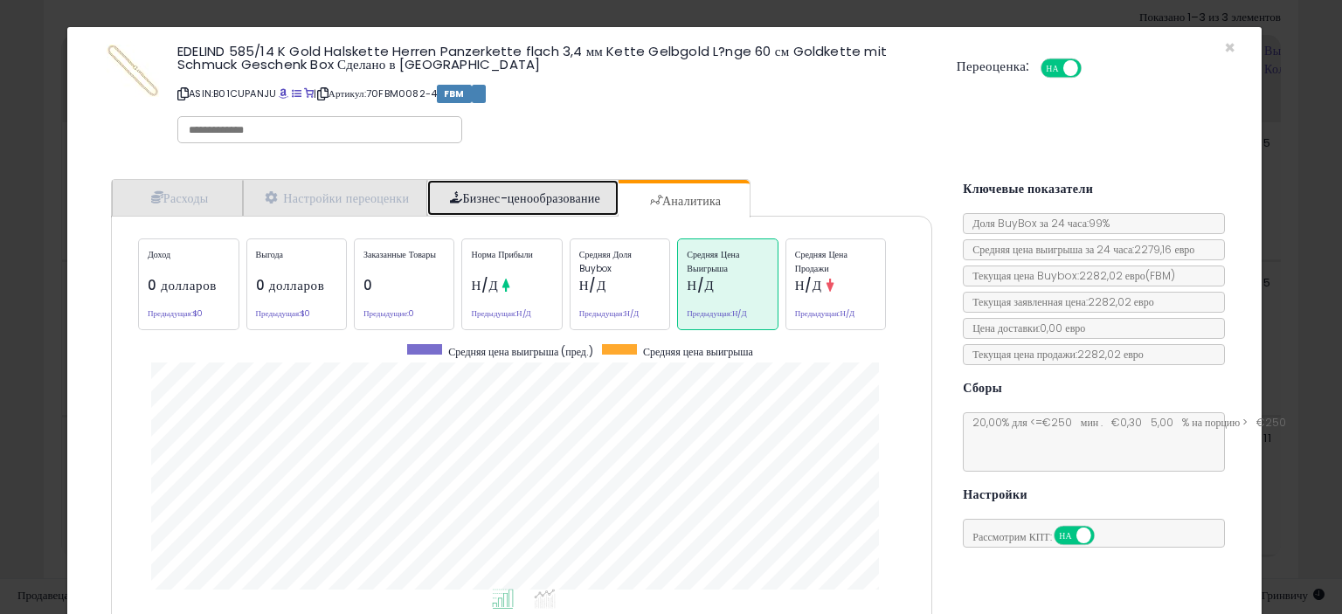
click at [518, 197] on font "Бизнес-ценообразование" at bounding box center [531, 198] width 138 height 17
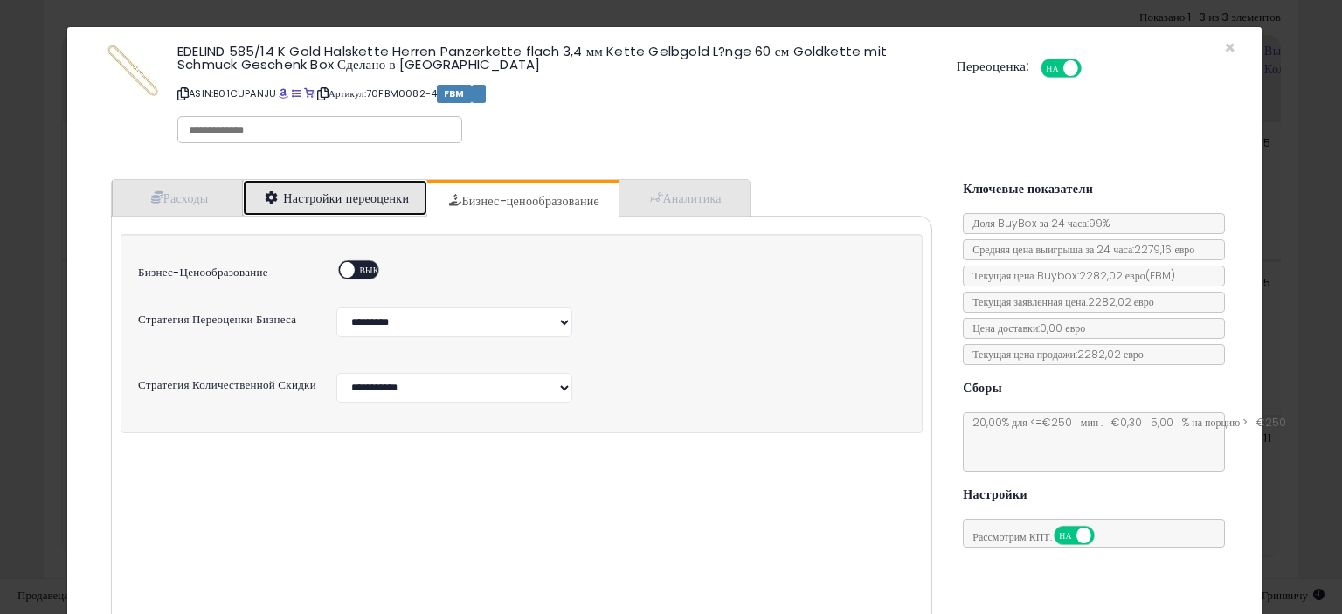
click at [360, 197] on font "Настройки переоценки" at bounding box center [346, 198] width 126 height 17
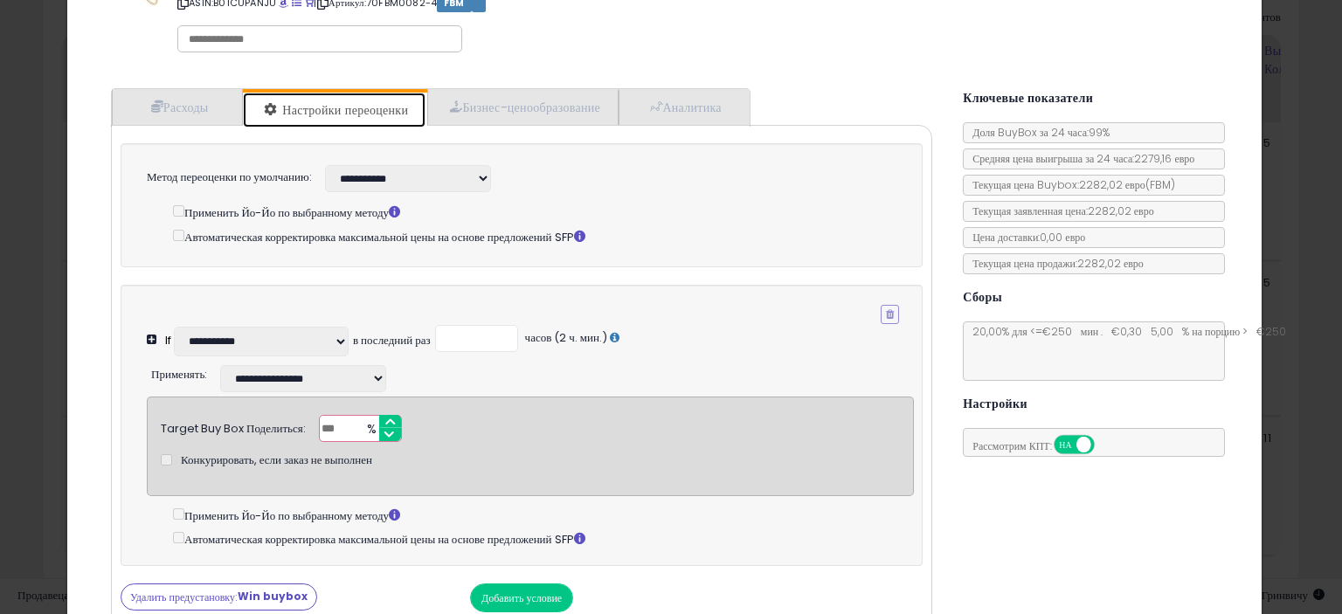
scroll to position [175, 0]
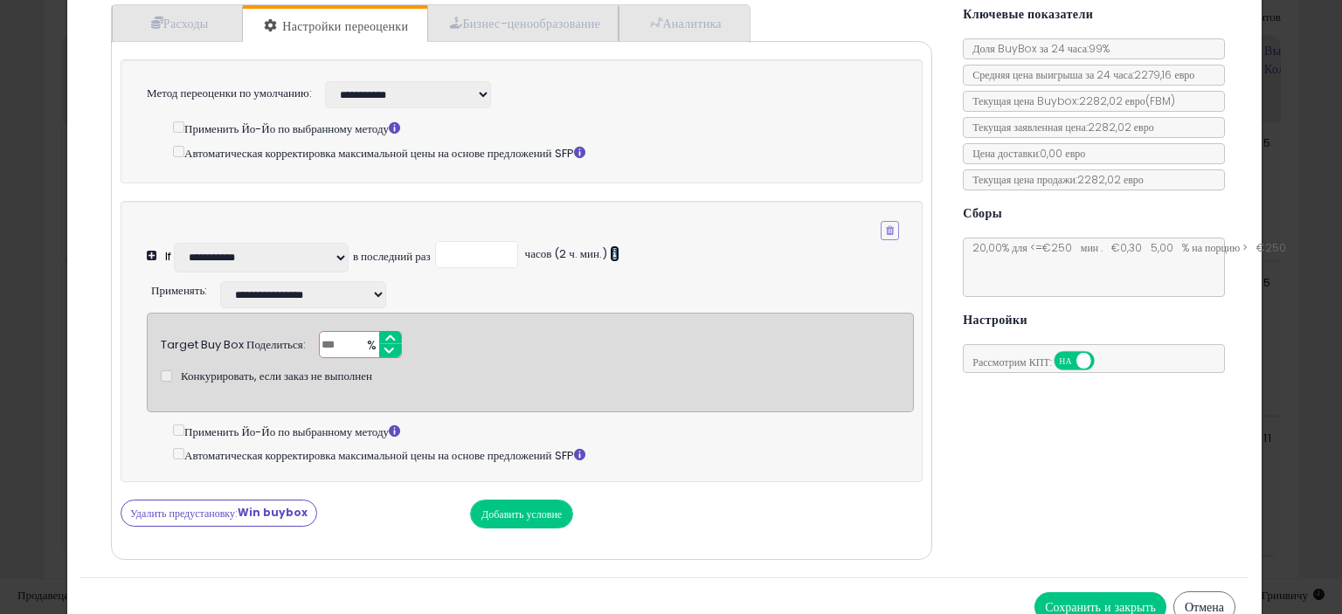
click at [614, 251] on icon at bounding box center [615, 253] width 10 height 11
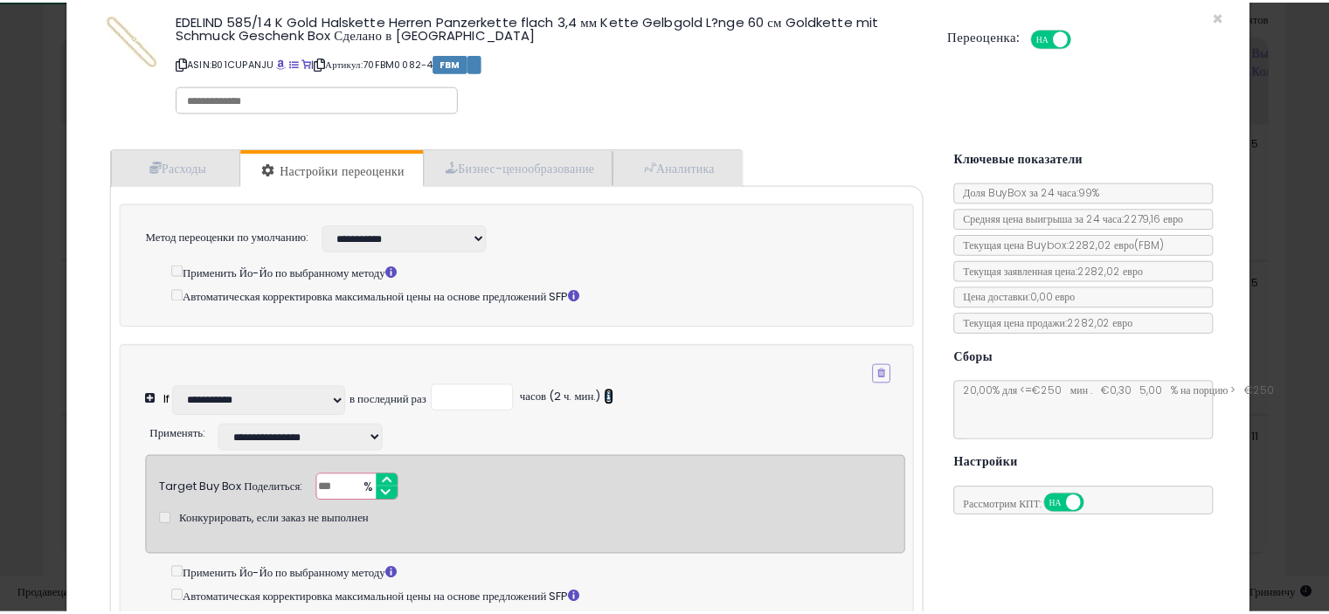
scroll to position [0, 0]
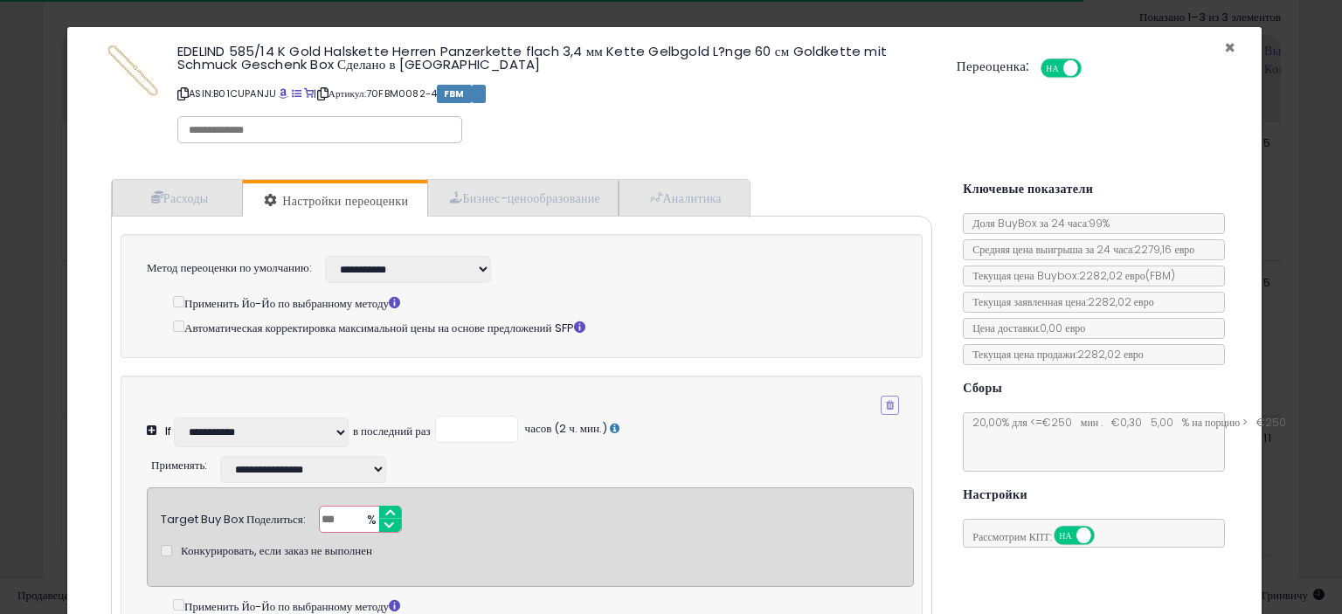
click at [1224, 43] on font "×" at bounding box center [1229, 47] width 11 height 25
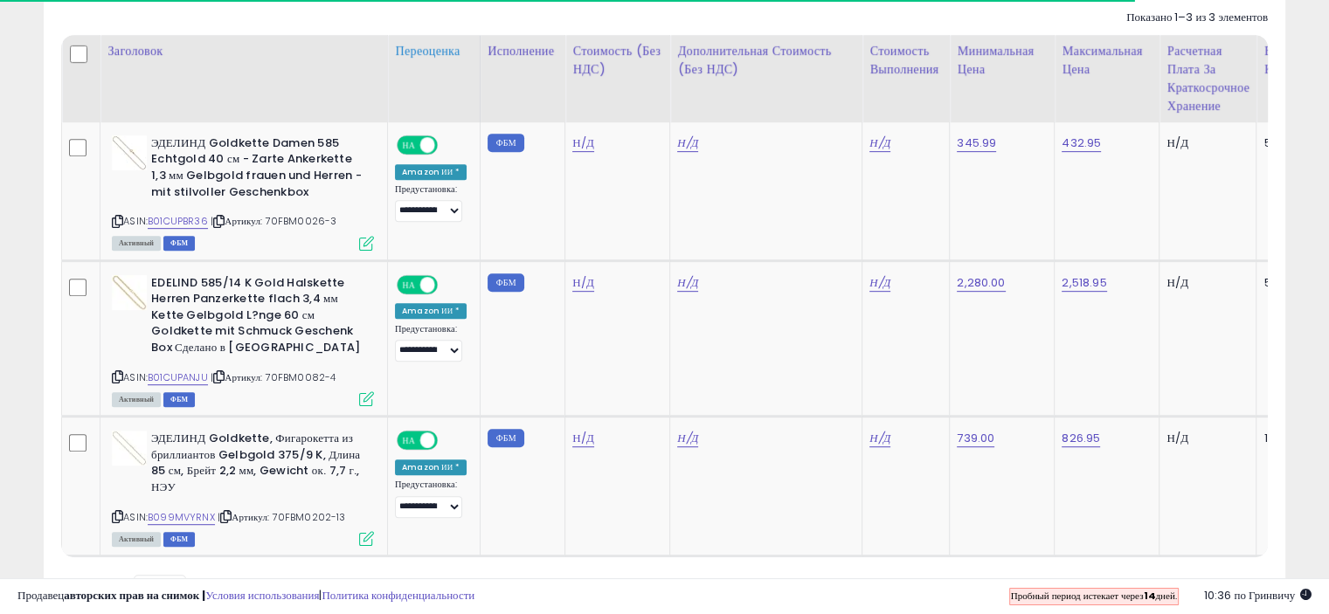
scroll to position [873477, 873116]
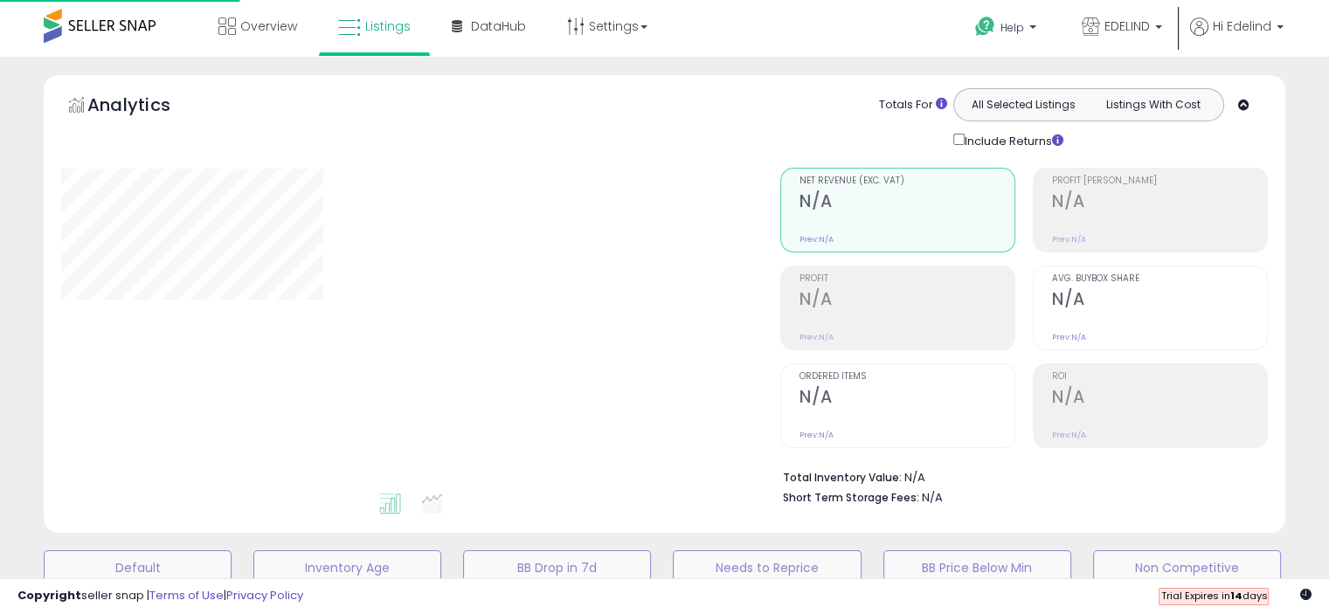
scroll to position [468, 0]
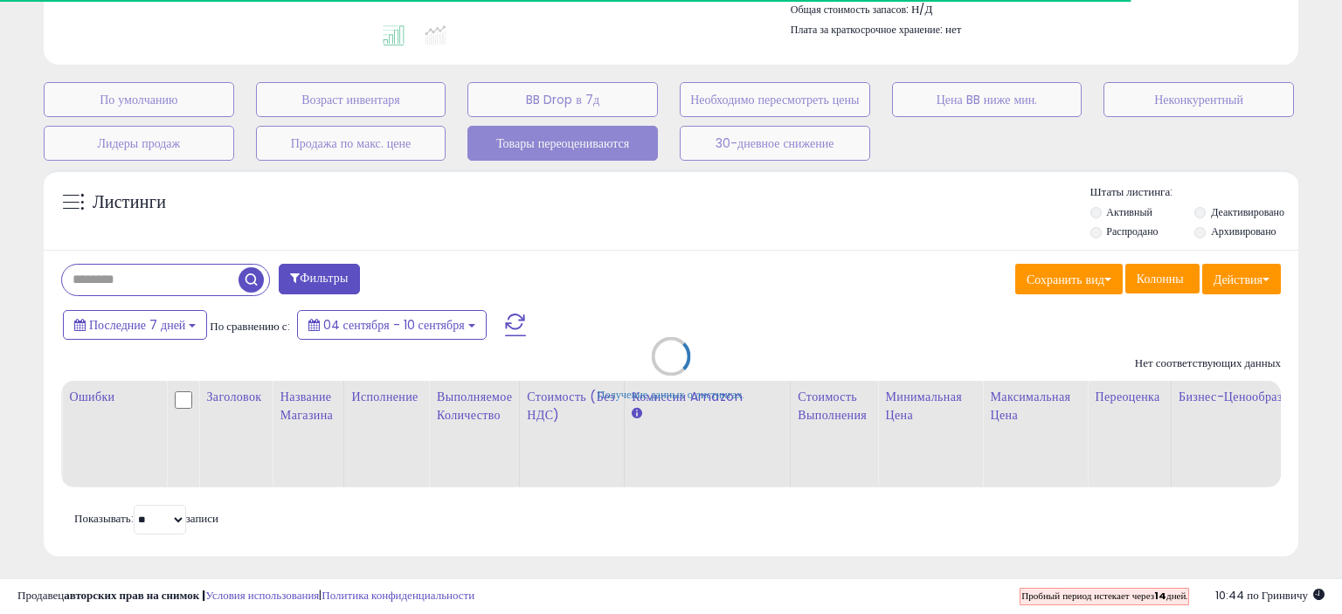
select select "**"
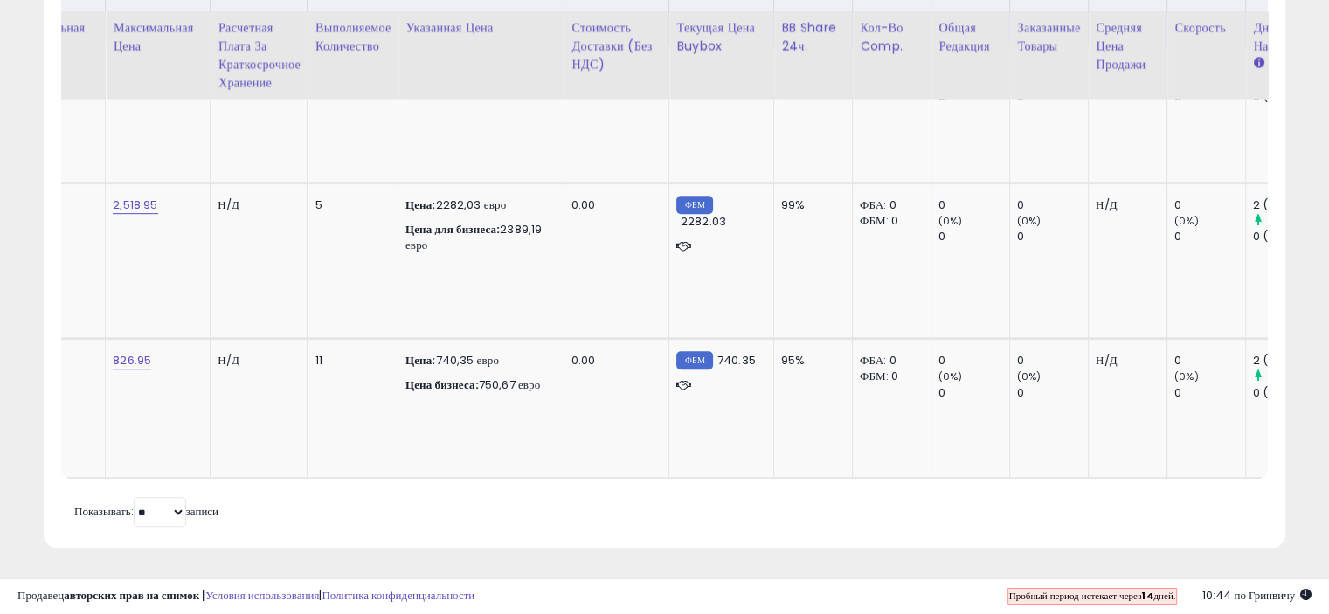
scroll to position [0, 1024]
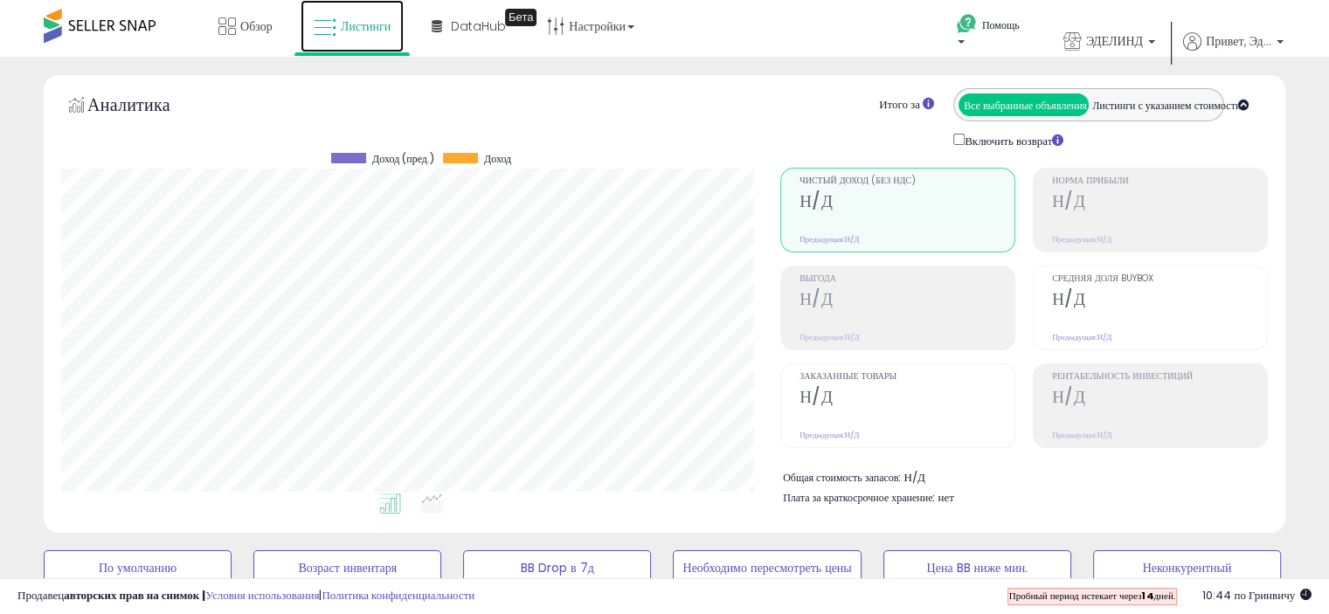
click at [351, 25] on font "Листинги" at bounding box center [366, 25] width 51 height 17
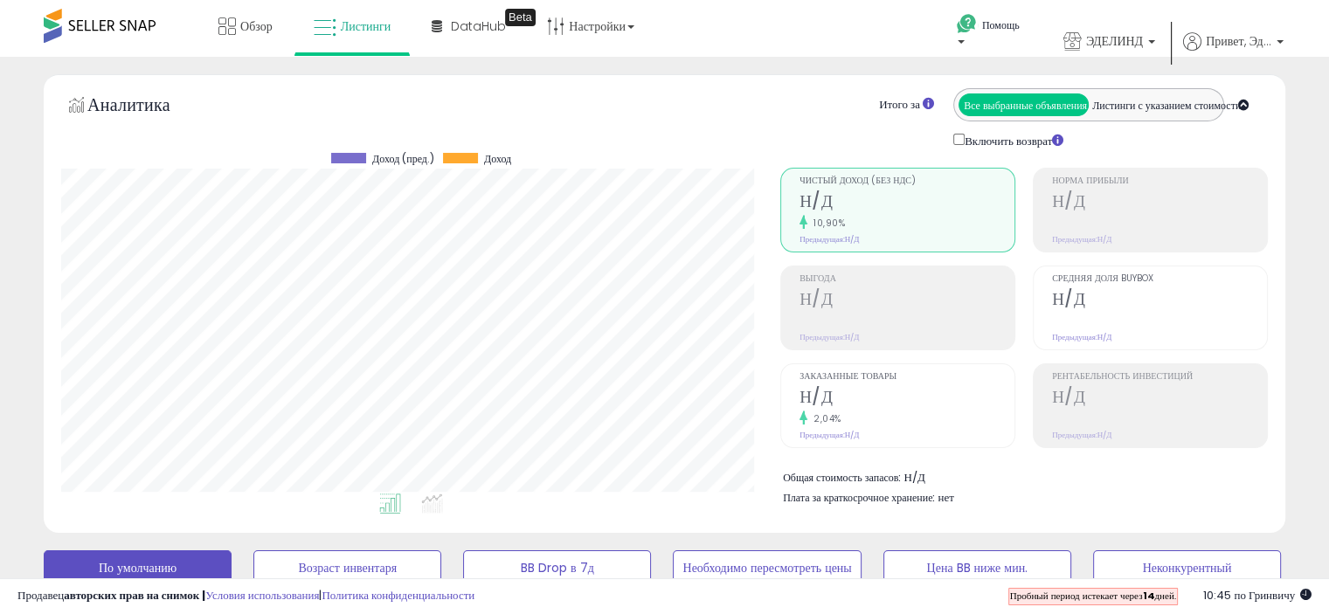
click at [1132, 301] on h2 "Н/Д" at bounding box center [1159, 301] width 215 height 24
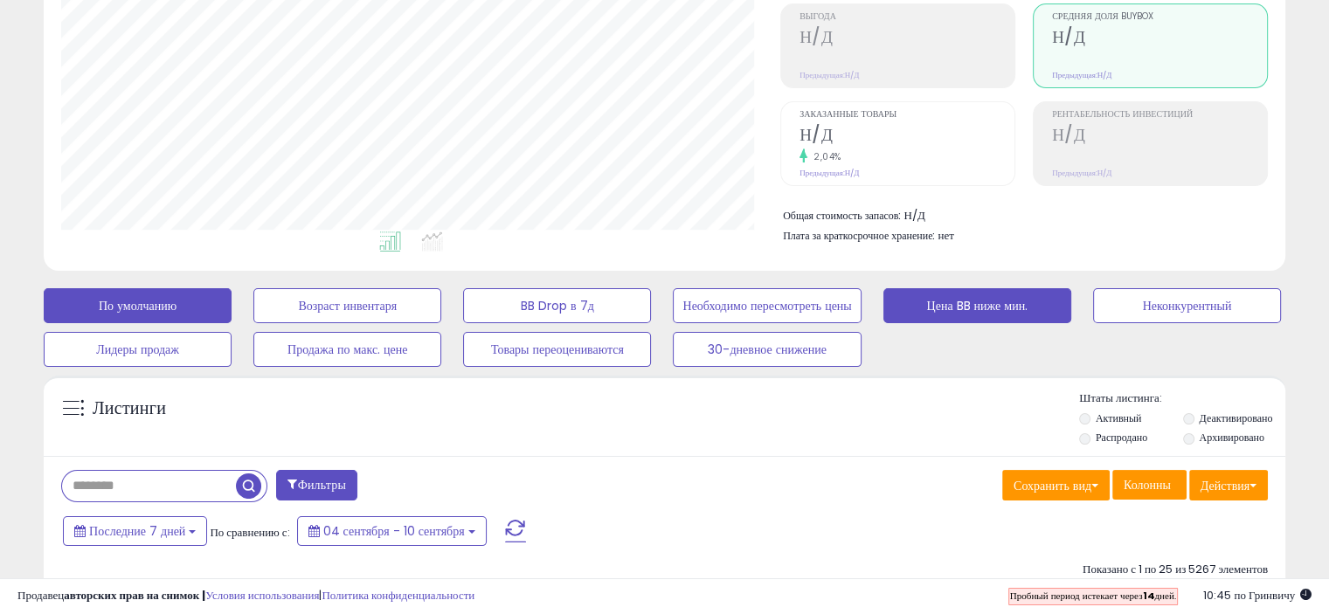
click at [919, 311] on button "Цена BB ниже мин." at bounding box center [977, 305] width 188 height 35
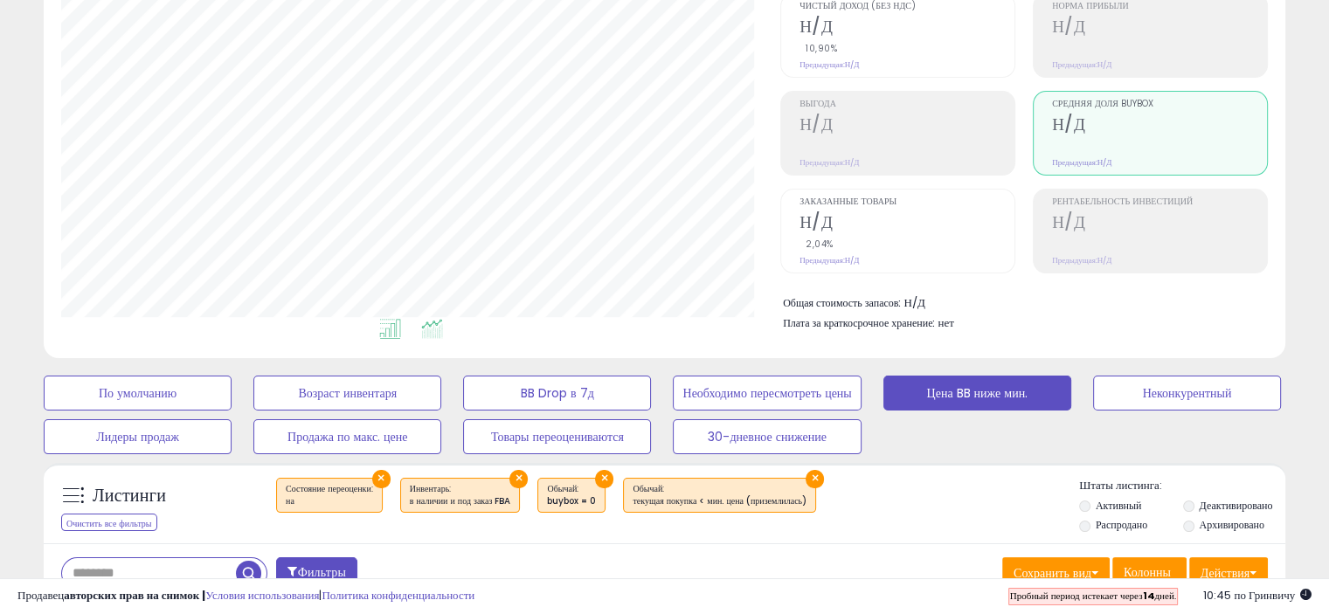
click at [427, 335] on icon at bounding box center [432, 329] width 22 height 20
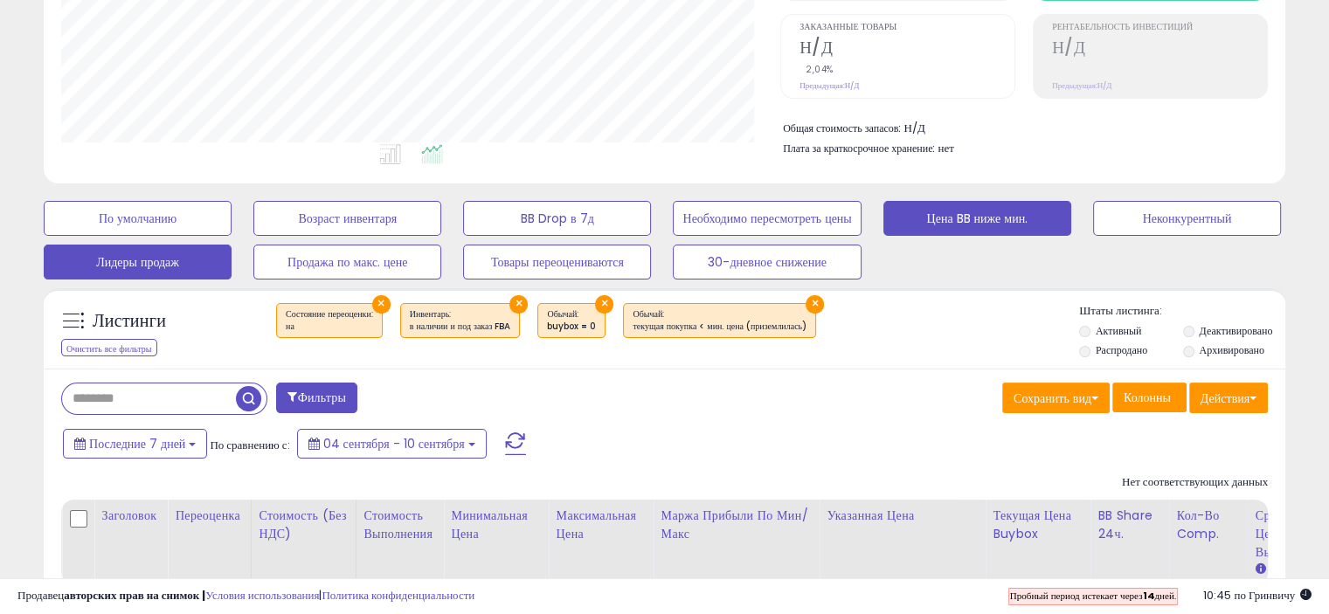
click at [124, 258] on font "Лидеры продаж" at bounding box center [137, 262] width 83 height 17
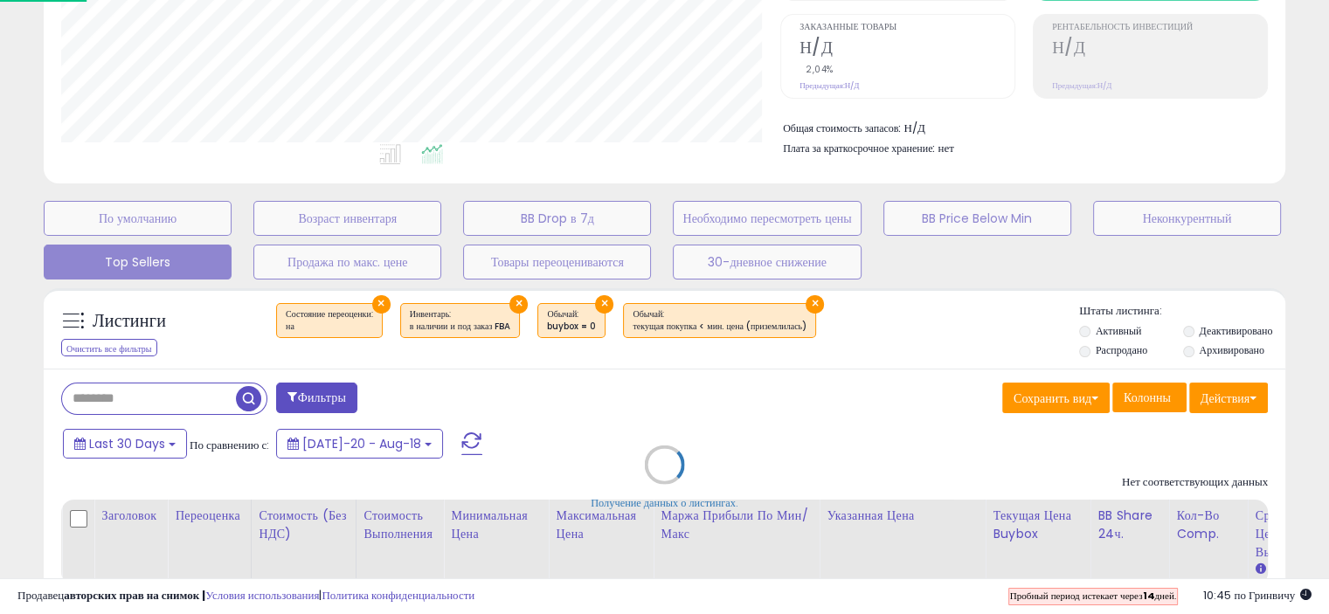
scroll to position [357, 727]
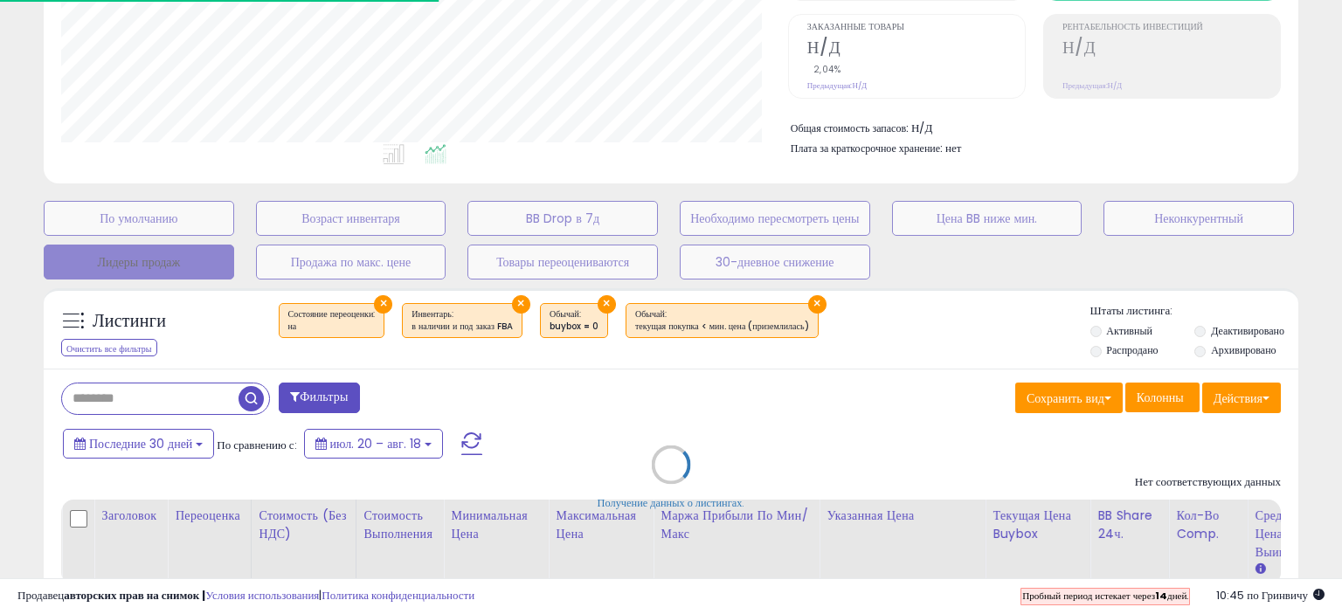
select select "**"
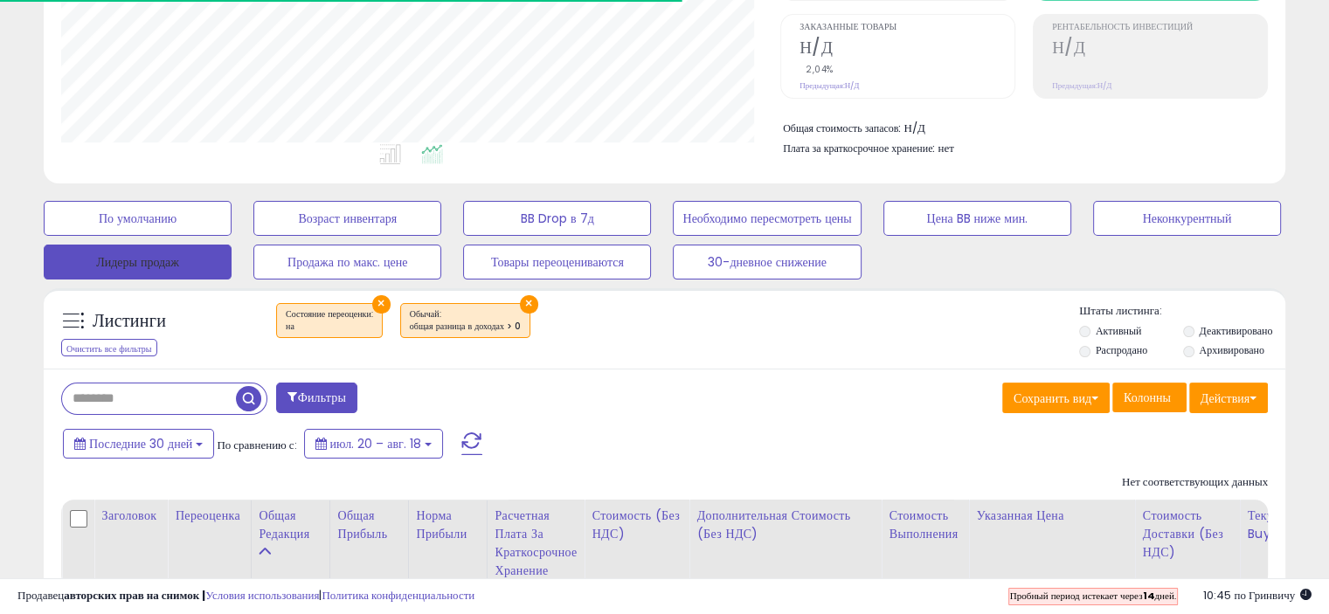
scroll to position [873477, 873116]
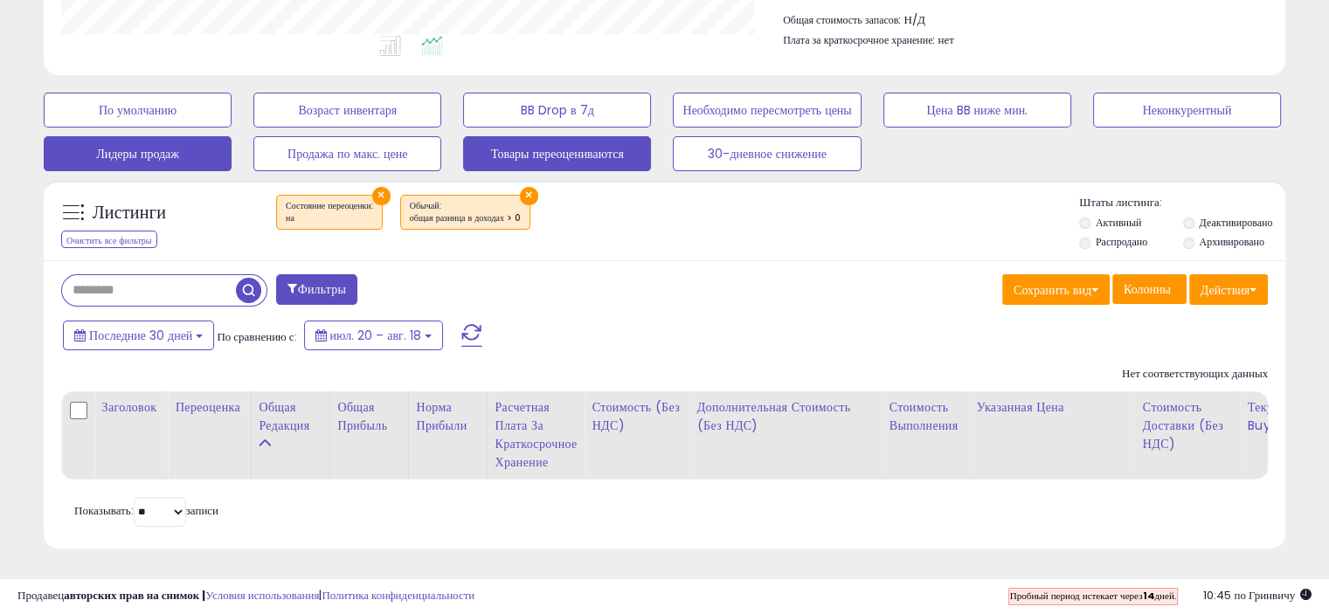
click at [545, 146] on font "Товары переоцениваются" at bounding box center [557, 154] width 133 height 17
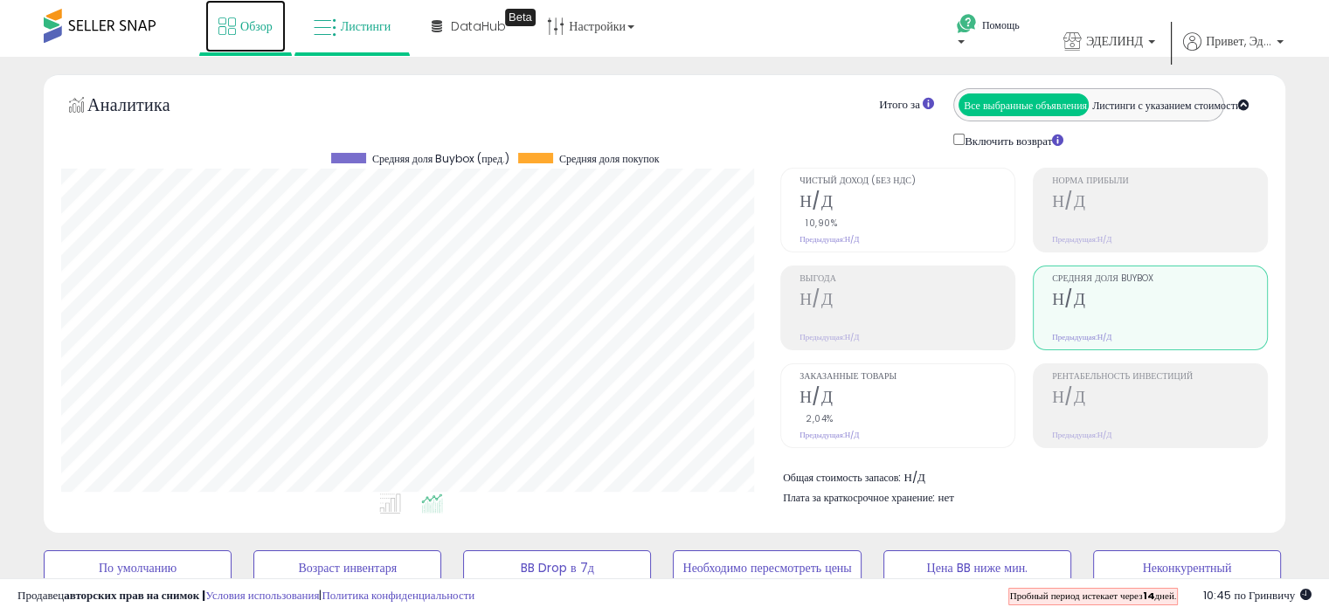
click at [253, 18] on font "Обзор" at bounding box center [256, 25] width 32 height 17
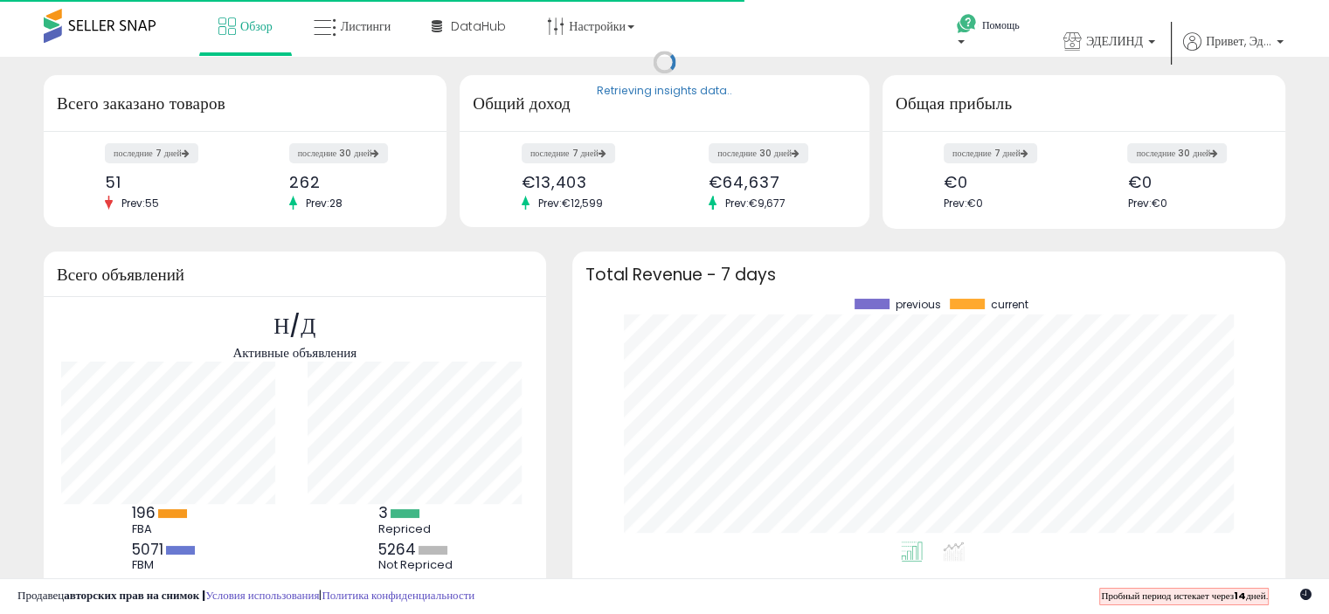
scroll to position [242, 678]
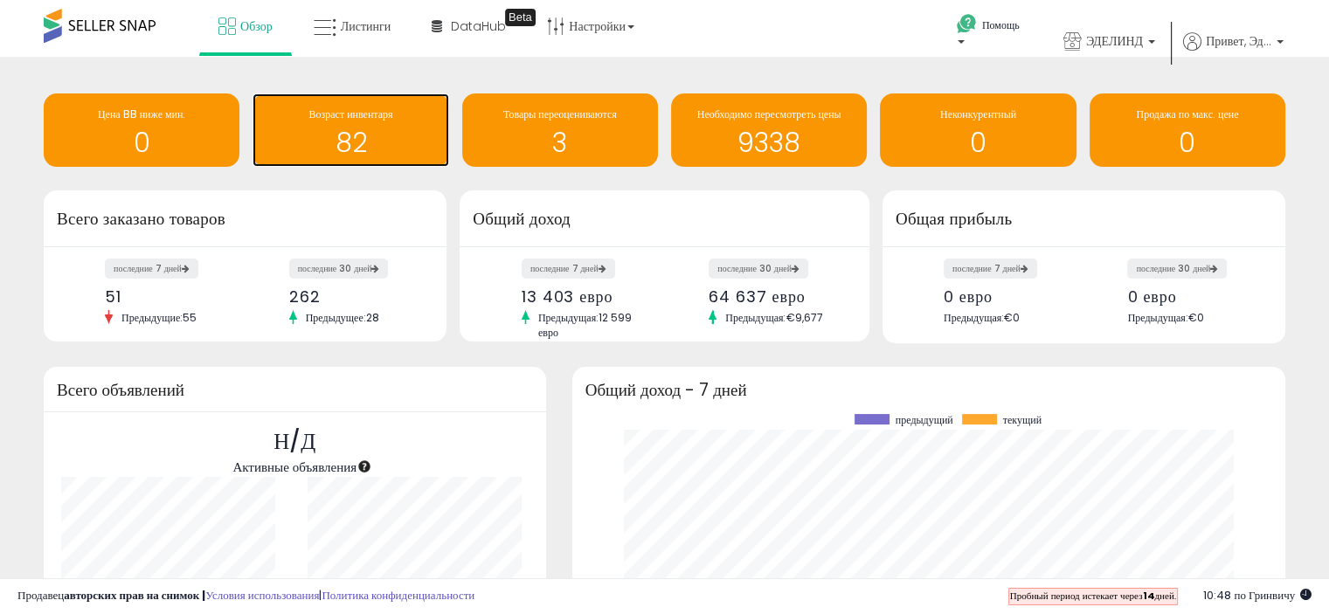
click at [349, 130] on font "82" at bounding box center [350, 143] width 31 height 38
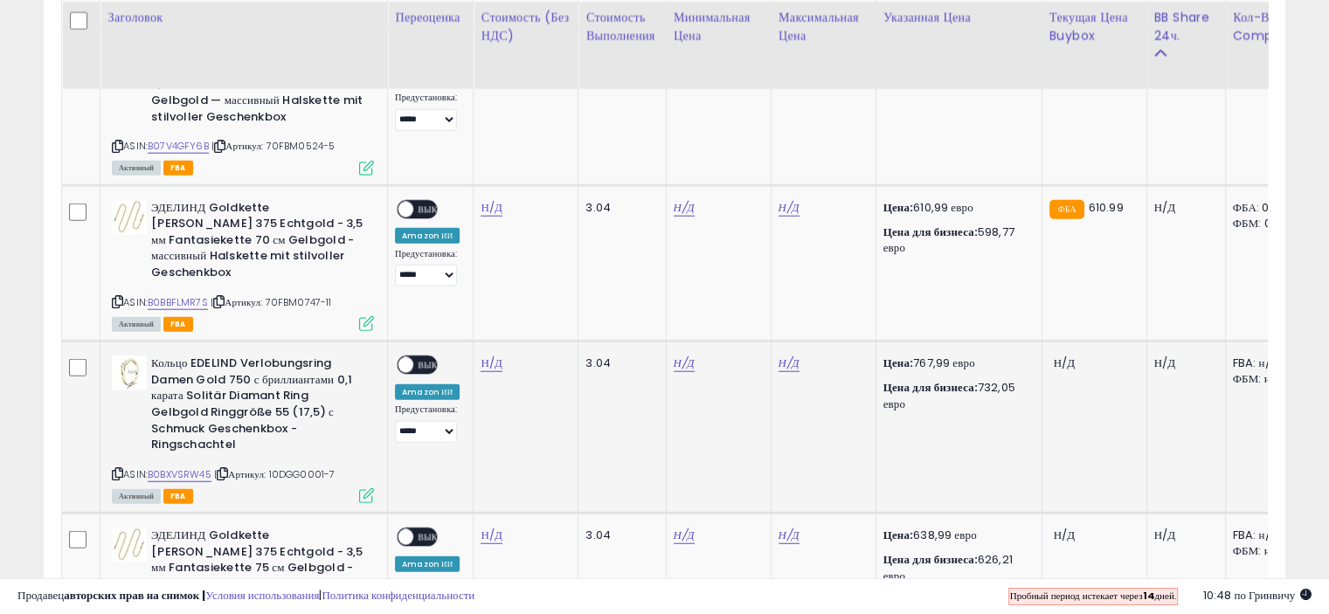
scroll to position [4457, 0]
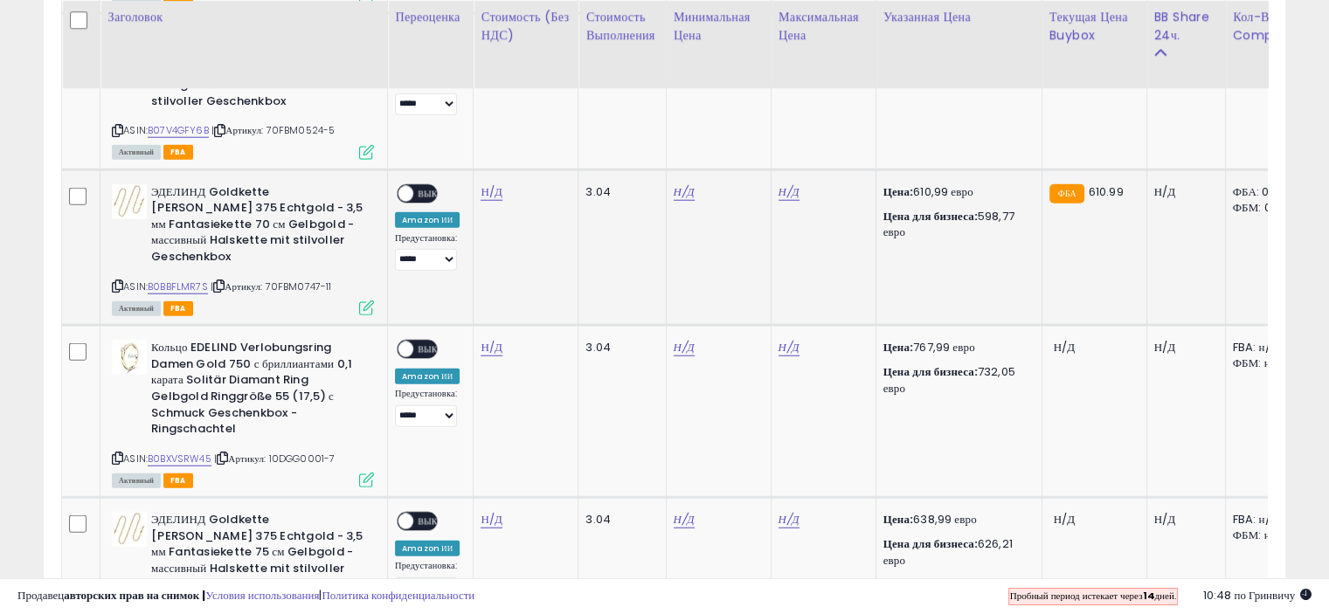
drag, startPoint x: 595, startPoint y: 408, endPoint x: 517, endPoint y: 211, distance: 212.2
click at [517, 211] on td "Н/Д" at bounding box center [526, 248] width 105 height 156
click at [602, 220] on td "3.04" at bounding box center [621, 248] width 87 height 156
click at [720, 209] on td "Н/Д" at bounding box center [718, 248] width 105 height 156
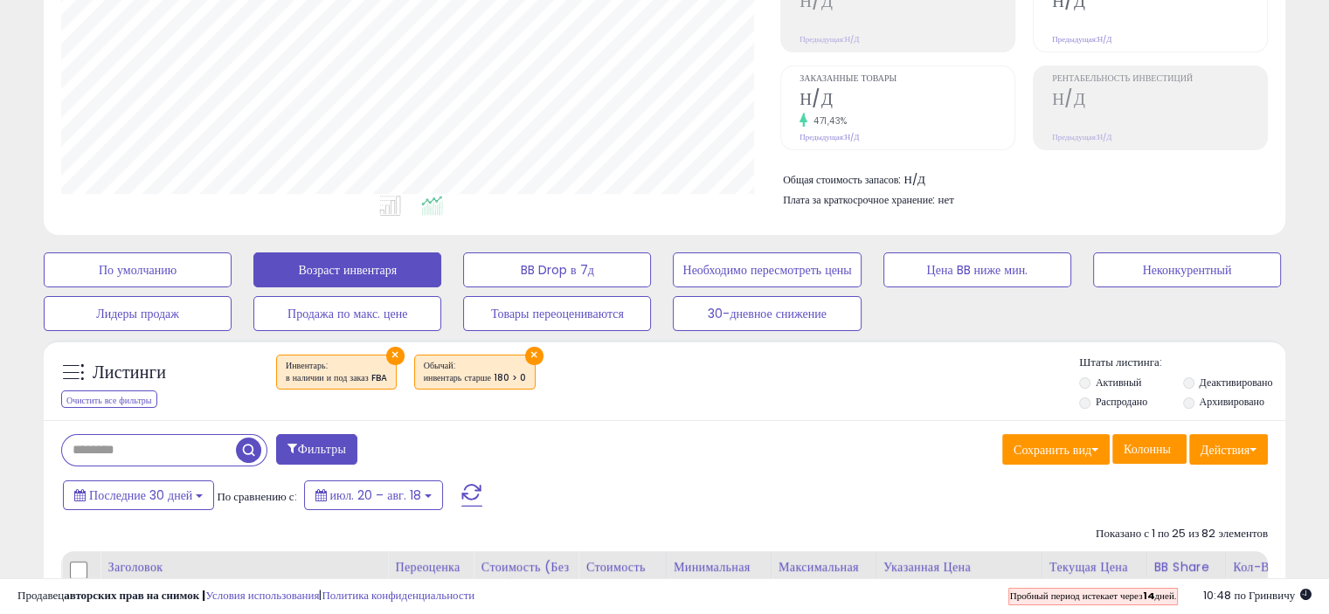
scroll to position [510, 0]
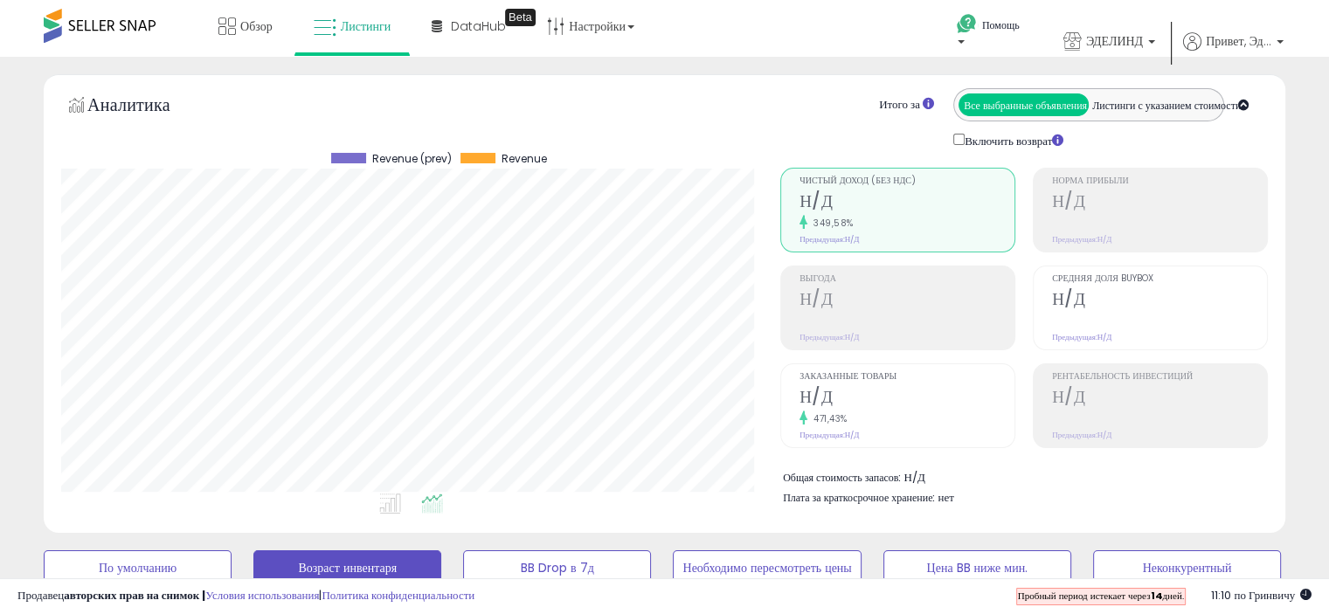
scroll to position [357, 718]
click at [267, 23] on font "Обзор" at bounding box center [256, 25] width 32 height 17
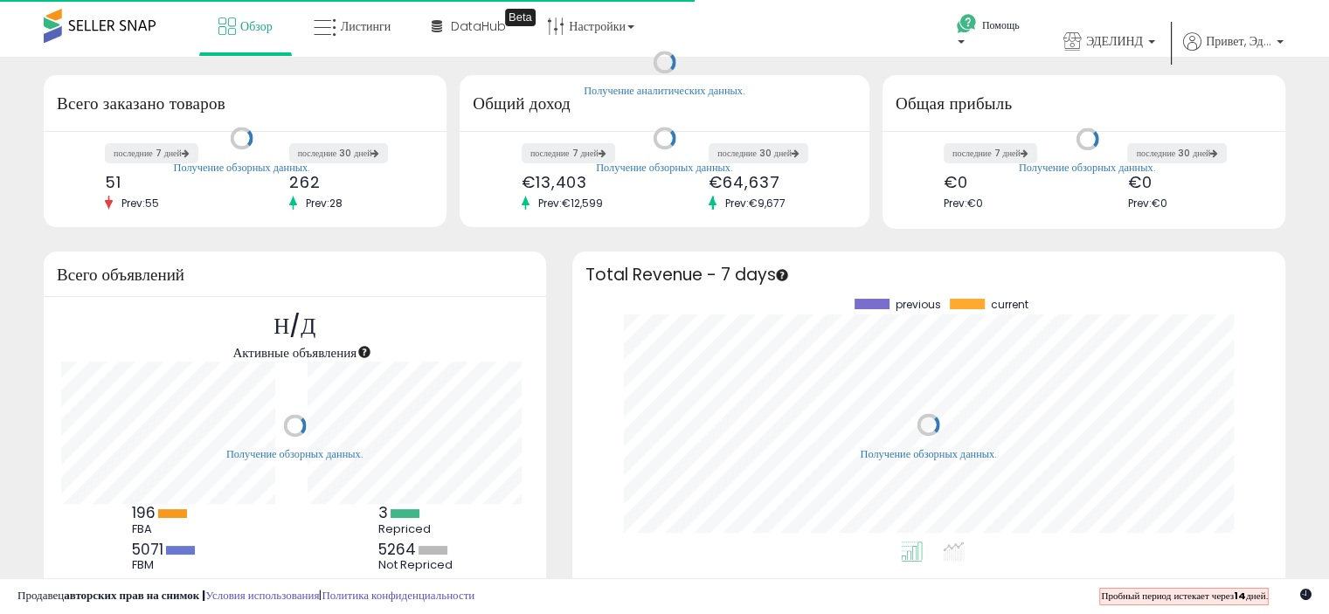
scroll to position [242, 678]
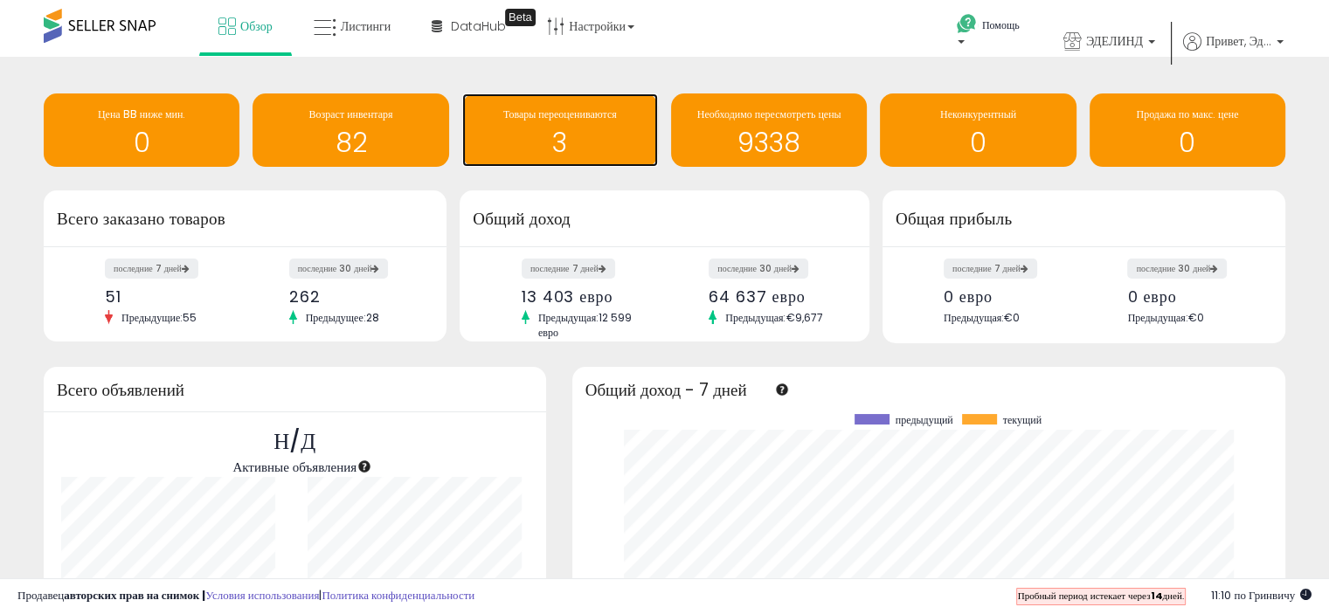
click at [536, 135] on h1 "3" at bounding box center [560, 142] width 178 height 29
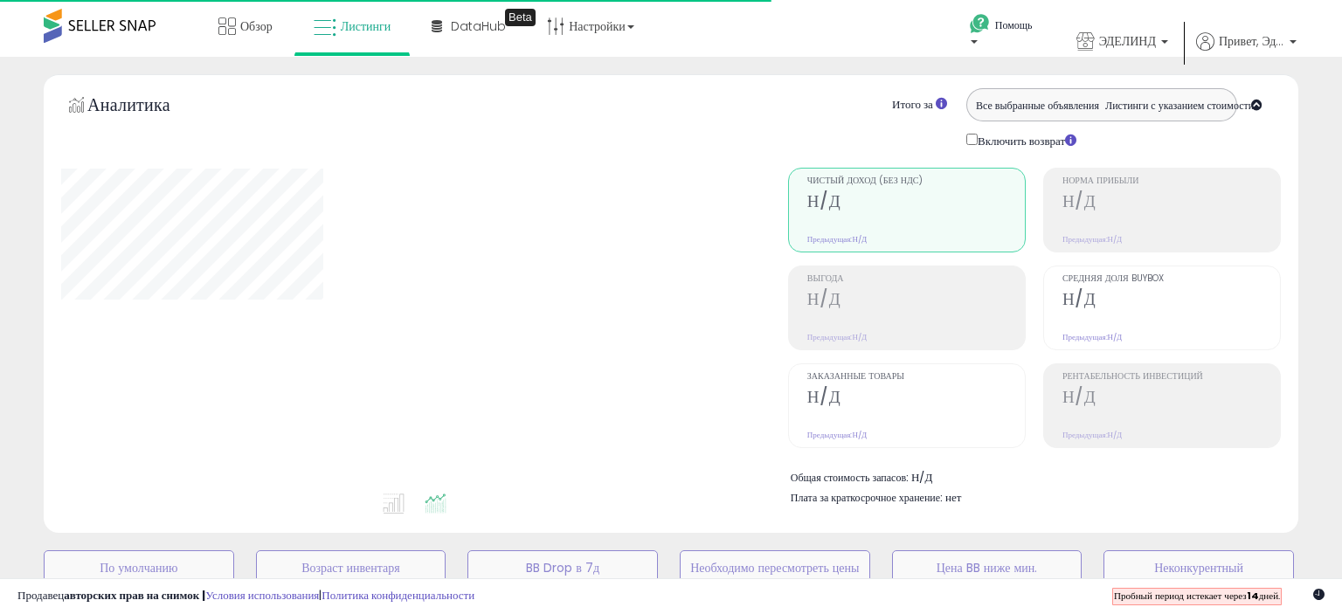
select select "**"
